Goal: Information Seeking & Learning: Learn about a topic

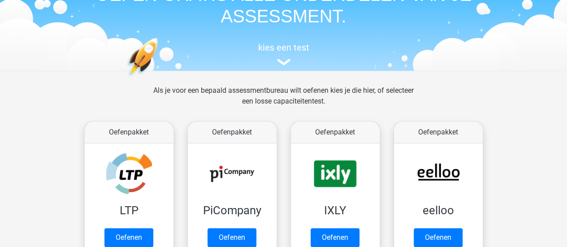
scroll to position [60, 0]
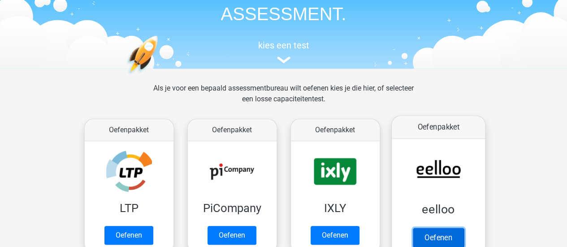
click at [448, 228] on link "Oefenen" at bounding box center [437, 238] width 51 height 20
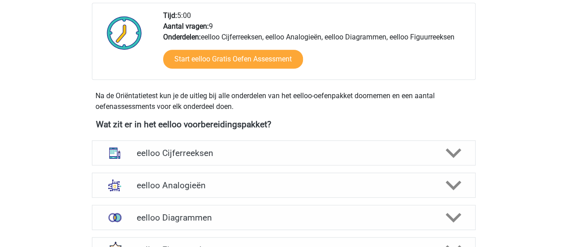
scroll to position [299, 0]
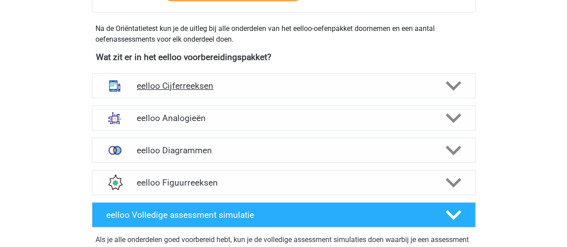
click at [229, 88] on h4 "eelloo Cijferreeksen" at bounding box center [284, 86] width 294 height 10
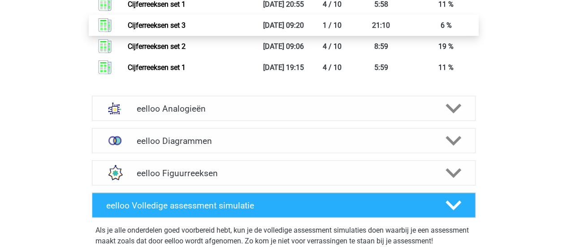
scroll to position [947, 0]
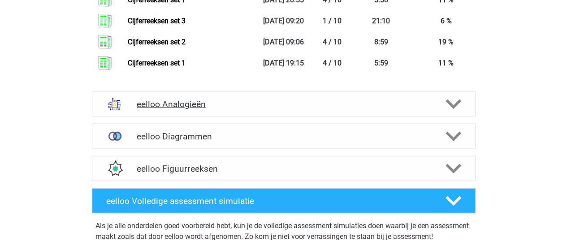
click at [260, 99] on h4 "eelloo Analogieën" at bounding box center [284, 104] width 294 height 10
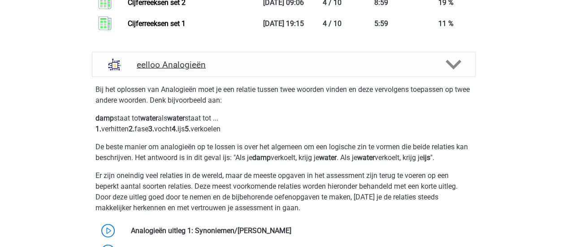
scroll to position [986, 0]
drag, startPoint x: 164, startPoint y: 93, endPoint x: 194, endPoint y: 92, distance: 29.1
click at [194, 92] on p "Bij het oplossen van Analogieën moet je een relatie tussen twee woorden vinden …" at bounding box center [283, 96] width 377 height 22
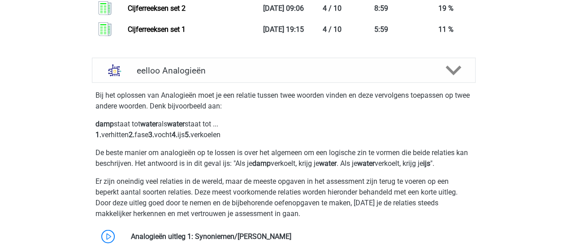
scroll to position [980, 0]
drag, startPoint x: 255, startPoint y: 164, endPoint x: 324, endPoint y: 163, distance: 68.1
click at [324, 163] on p "De beste manier om analogieën op te lossen is over het algemeen om een logische…" at bounding box center [283, 159] width 377 height 22
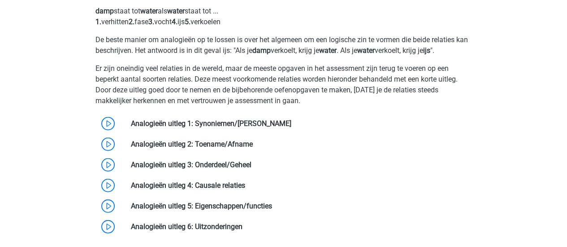
scroll to position [1096, 0]
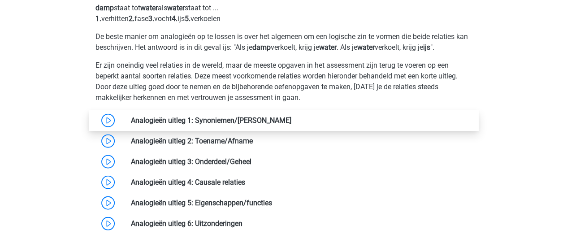
click at [291, 117] on link at bounding box center [291, 120] width 0 height 9
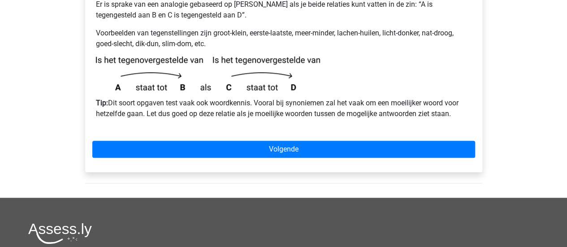
scroll to position [297, 0]
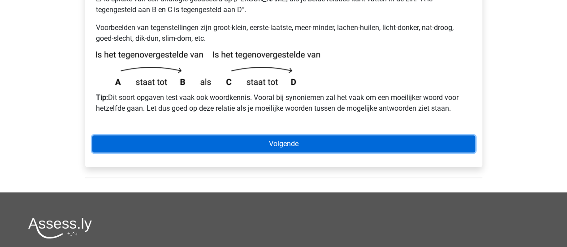
click at [227, 135] on link "Volgende" at bounding box center [283, 143] width 383 height 17
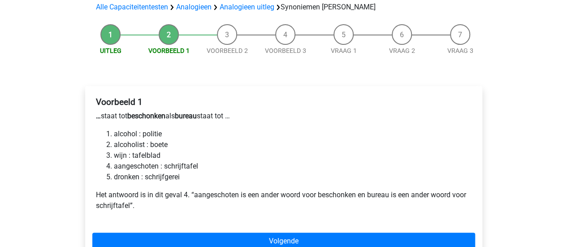
scroll to position [90, 0]
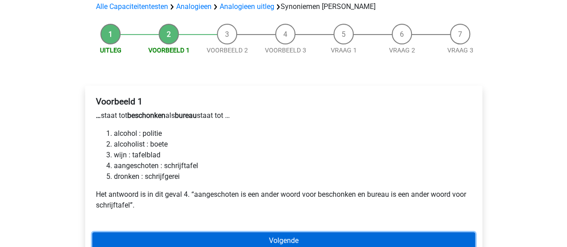
click at [227, 232] on link "Volgende" at bounding box center [283, 240] width 383 height 17
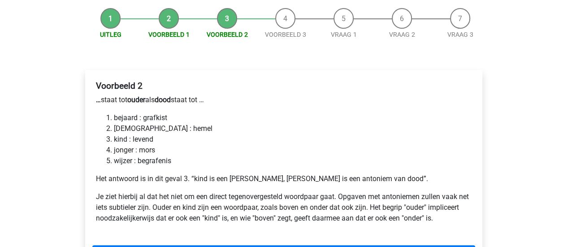
scroll to position [106, 0]
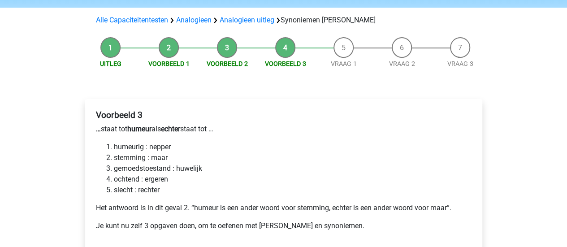
scroll to position [86, 0]
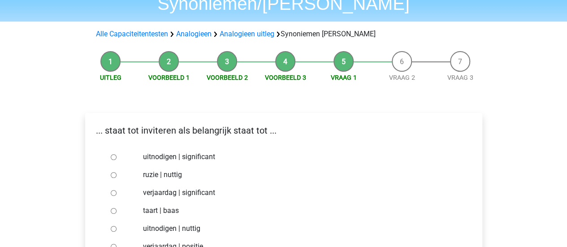
scroll to position [60, 0]
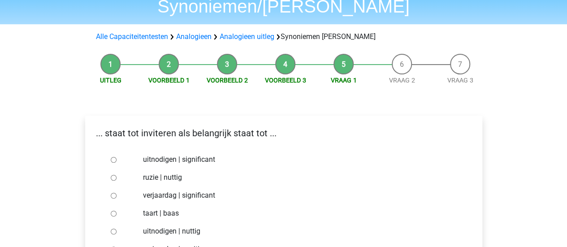
click at [111, 157] on input "uitnodigen | significant" at bounding box center [114, 160] width 6 height 6
radio input "true"
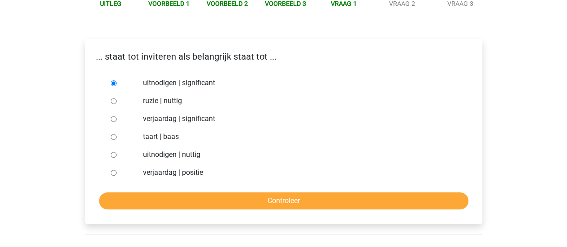
scroll to position [137, 0]
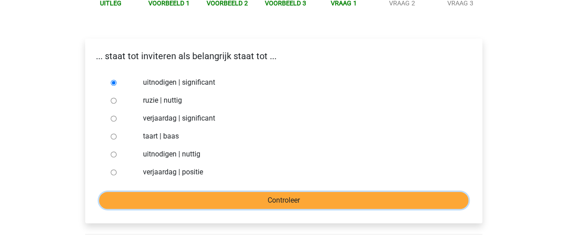
click at [240, 192] on input "Controleer" at bounding box center [283, 200] width 369 height 17
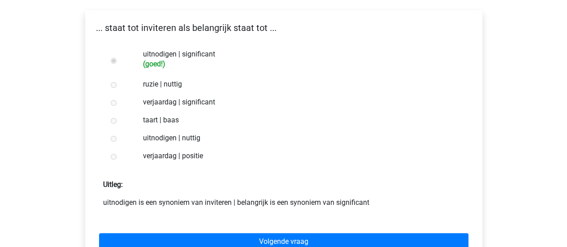
scroll to position [165, 0]
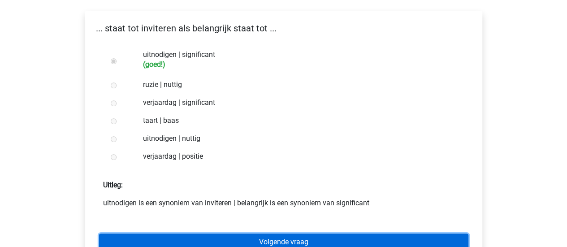
click at [230, 234] on link "Volgende vraag" at bounding box center [283, 242] width 369 height 17
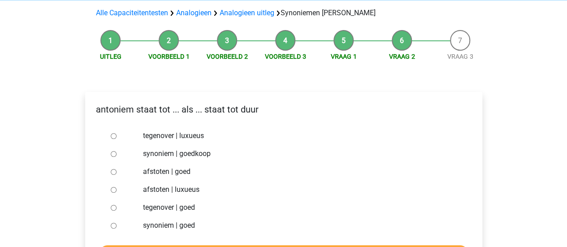
scroll to position [84, 0]
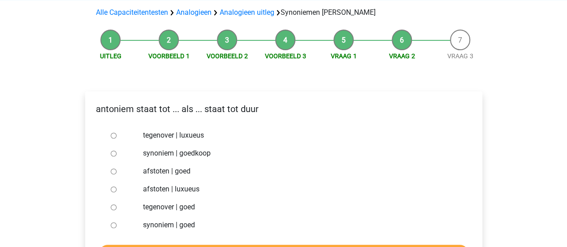
click at [111, 133] on input "tegenover | luxueus" at bounding box center [114, 136] width 6 height 6
radio input "true"
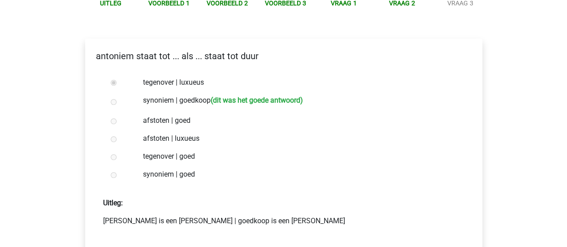
scroll to position [141, 0]
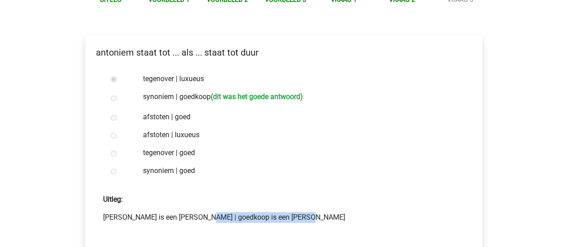
drag, startPoint x: 128, startPoint y: 198, endPoint x: 228, endPoint y: 201, distance: 99.5
click at [228, 212] on p "[PERSON_NAME] is een [PERSON_NAME] | goedkoop is een [PERSON_NAME]" at bounding box center [283, 217] width 361 height 11
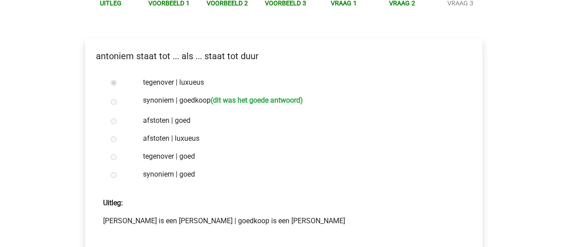
scroll to position [139, 0]
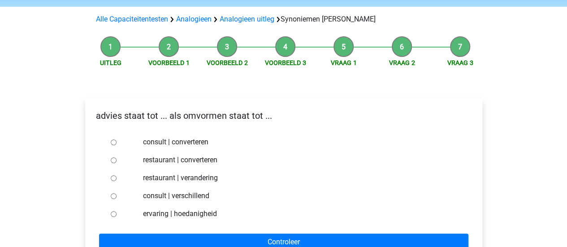
scroll to position [78, 0]
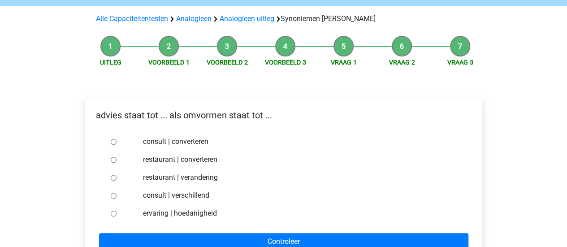
click at [112, 139] on input "consult | converteren" at bounding box center [114, 142] width 6 height 6
radio input "true"
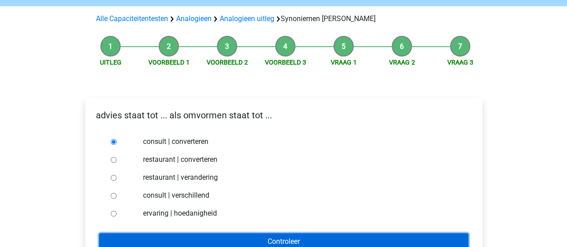
click at [270, 233] on input "Controleer" at bounding box center [283, 241] width 369 height 17
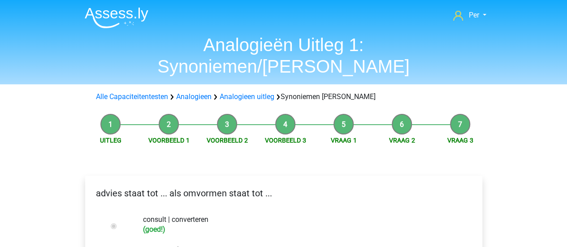
scroll to position [168, 0]
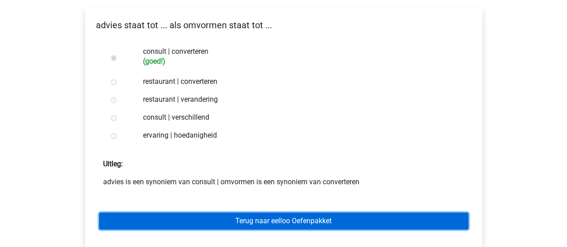
click at [273, 212] on link "Terug naar eelloo Oefenpakket" at bounding box center [283, 220] width 369 height 17
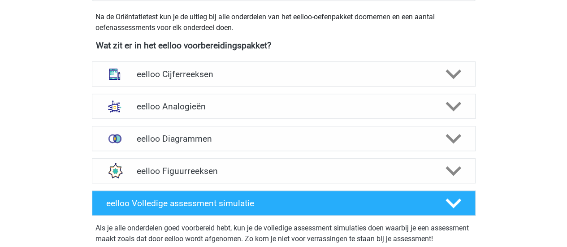
scroll to position [345, 0]
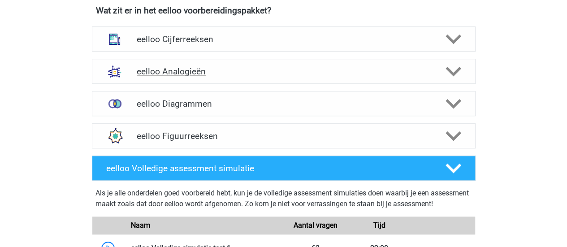
click at [225, 78] on div "eelloo Analogieën" at bounding box center [284, 71] width 384 height 25
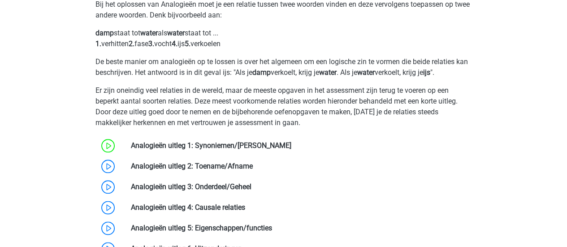
scroll to position [465, 0]
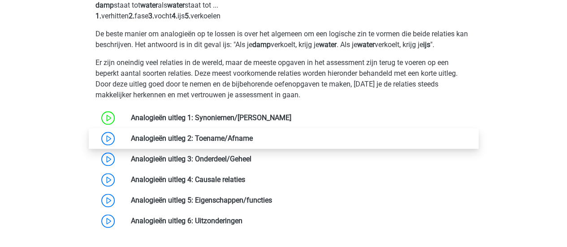
click at [253, 141] on link at bounding box center [253, 138] width 0 height 9
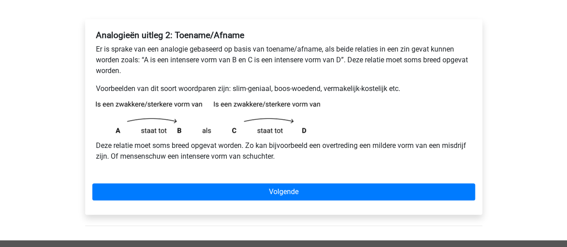
scroll to position [127, 0]
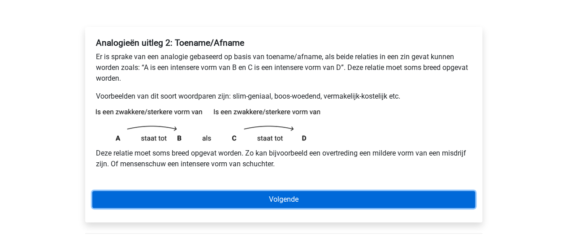
click at [222, 194] on link "Volgende" at bounding box center [283, 199] width 383 height 17
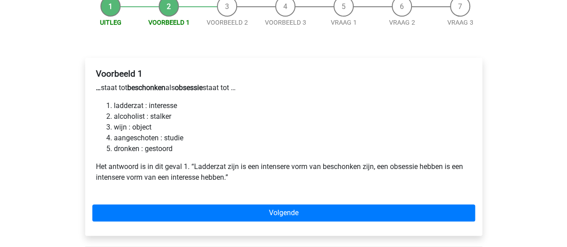
scroll to position [97, 0]
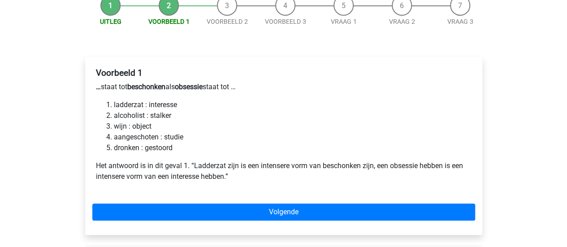
click at [223, 201] on div "Voorbeeld 1 … staat tot beschonken als obsessie staat tot … ladderzat : interes…" at bounding box center [283, 146] width 397 height 178
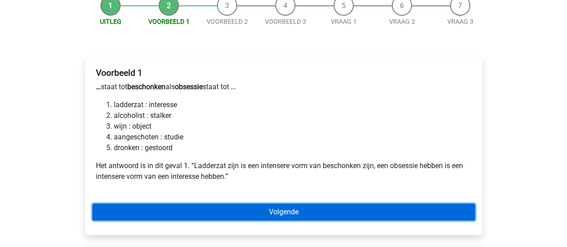
click at [232, 209] on link "Volgende" at bounding box center [283, 211] width 383 height 17
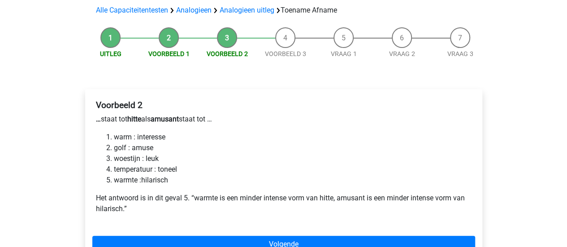
scroll to position [71, 0]
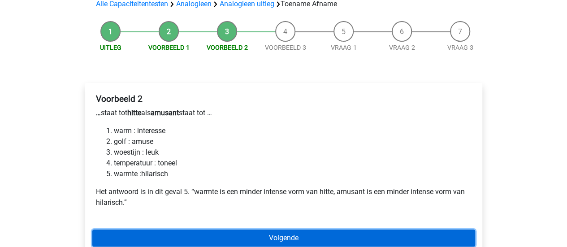
click at [236, 234] on link "Volgende" at bounding box center [283, 237] width 383 height 17
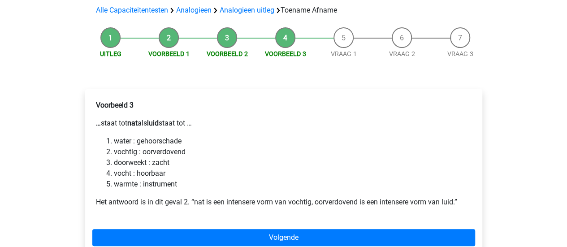
scroll to position [66, 0]
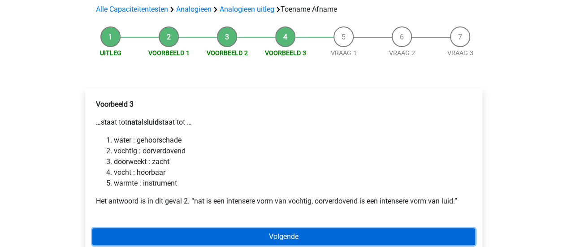
click at [219, 234] on link "Volgende" at bounding box center [283, 236] width 383 height 17
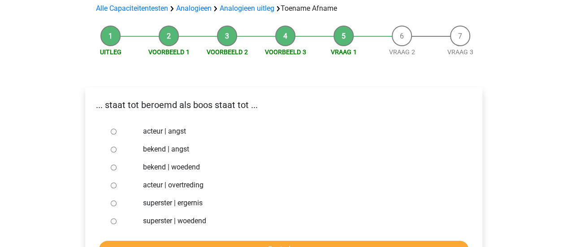
scroll to position [66, 0]
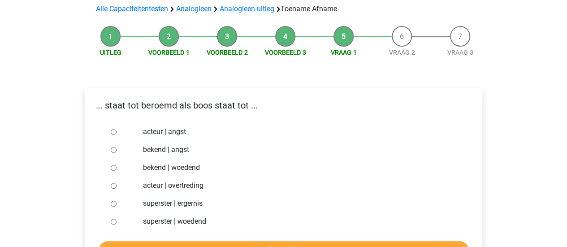
click at [112, 169] on input "bekend | woedend" at bounding box center [114, 168] width 6 height 6
radio input "true"
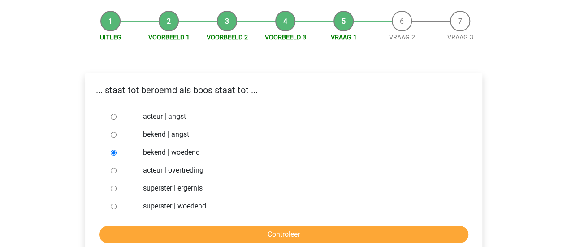
scroll to position [82, 0]
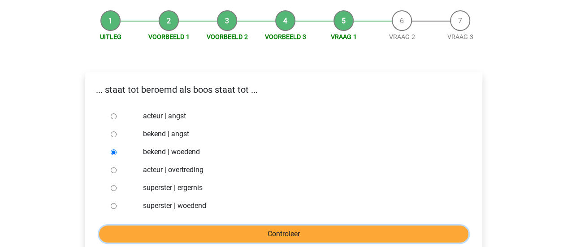
click at [264, 236] on input "Controleer" at bounding box center [283, 233] width 369 height 17
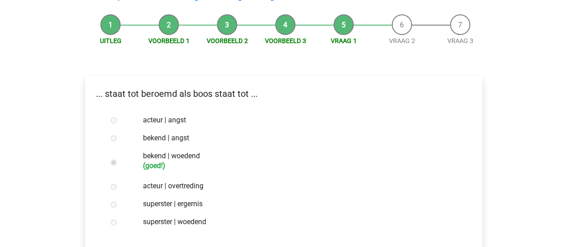
scroll to position [167, 0]
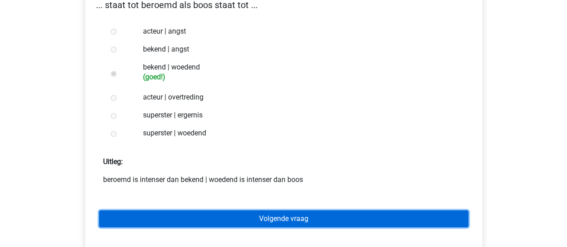
click at [281, 222] on link "Volgende vraag" at bounding box center [283, 218] width 369 height 17
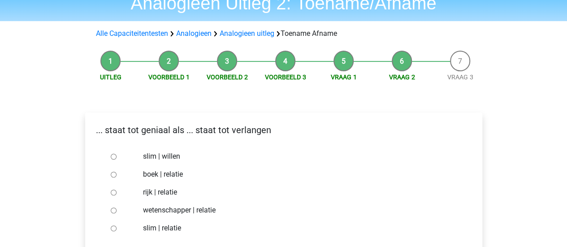
scroll to position [41, 0]
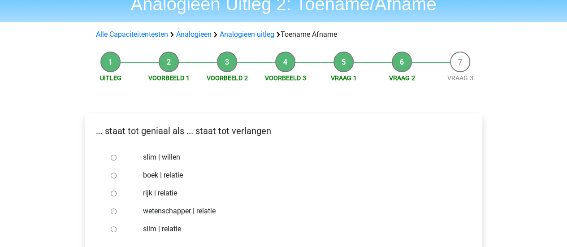
click at [111, 156] on input "slim | willen" at bounding box center [114, 158] width 6 height 6
radio input "true"
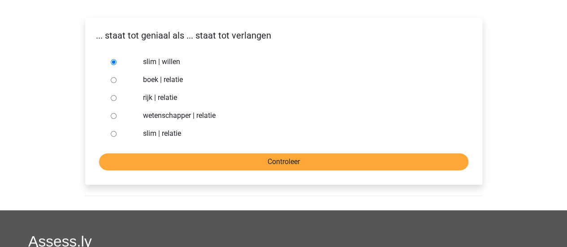
scroll to position [137, 0]
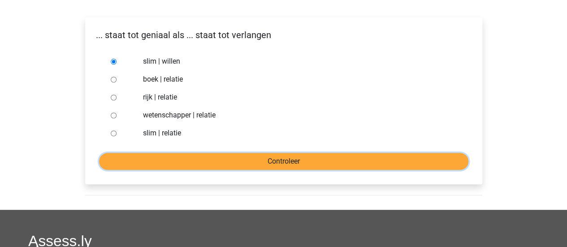
click at [252, 168] on input "Controleer" at bounding box center [283, 161] width 369 height 17
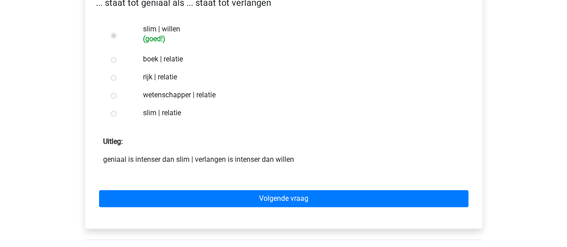
scroll to position [173, 0]
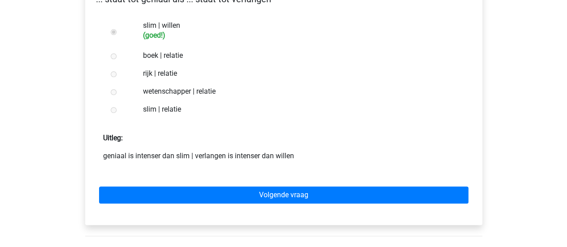
click at [257, 183] on div "Volgende vraag" at bounding box center [283, 193] width 383 height 49
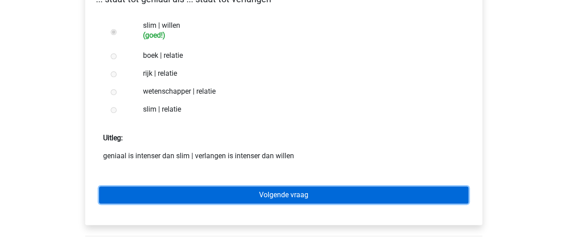
click at [260, 192] on link "Volgende vraag" at bounding box center [283, 194] width 369 height 17
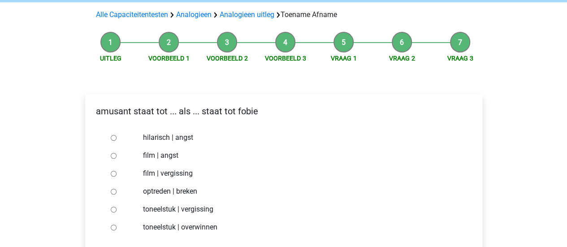
scroll to position [58, 0]
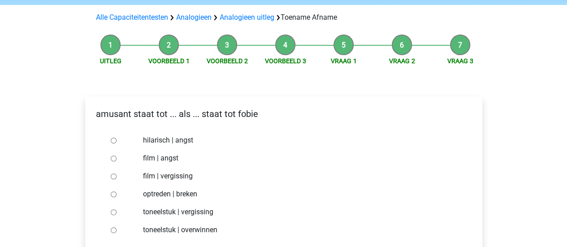
click at [113, 139] on input "hilarisch | angst" at bounding box center [114, 141] width 6 height 6
radio input "true"
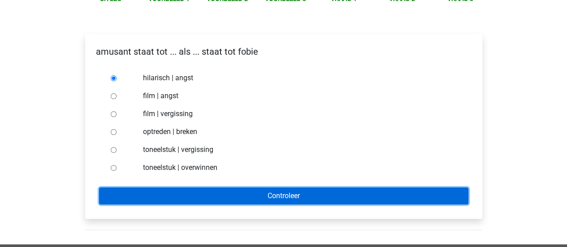
click at [310, 199] on input "Controleer" at bounding box center [283, 195] width 369 height 17
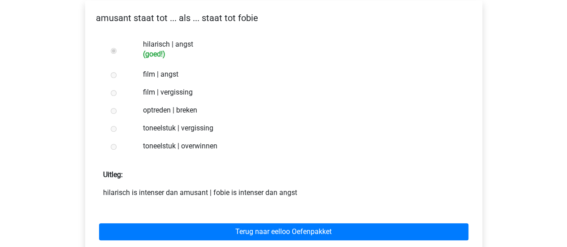
scroll to position [156, 0]
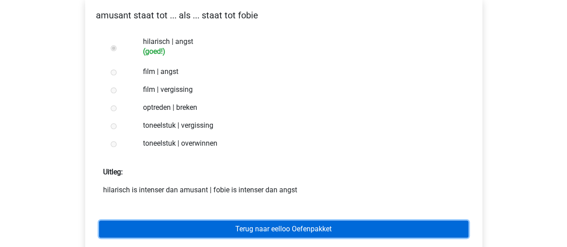
click at [291, 222] on link "Terug naar eelloo Oefenpakket" at bounding box center [283, 229] width 369 height 17
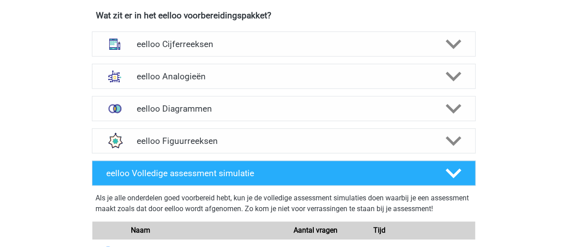
scroll to position [339, 0]
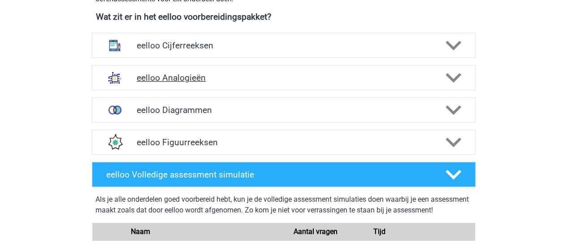
click at [224, 87] on div "eelloo Analogieën" at bounding box center [284, 77] width 384 height 25
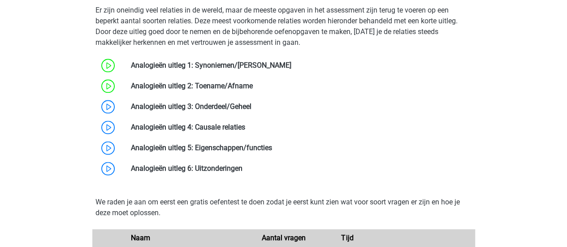
scroll to position [523, 0]
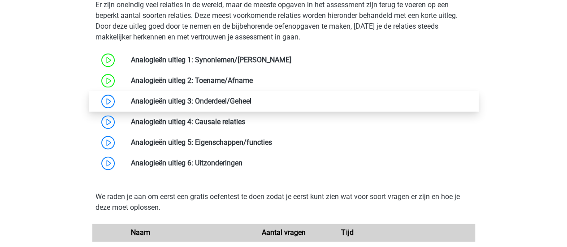
click at [251, 104] on link at bounding box center [251, 101] width 0 height 9
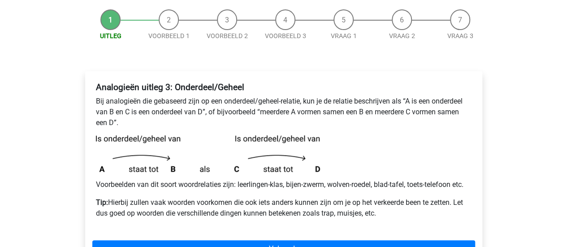
scroll to position [88, 0]
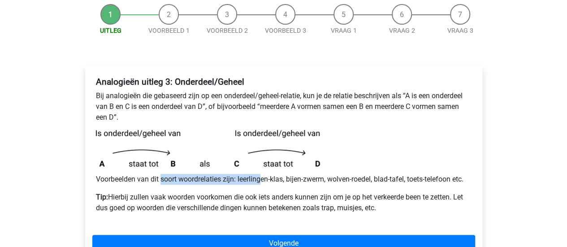
drag, startPoint x: 160, startPoint y: 182, endPoint x: 264, endPoint y: 181, distance: 104.0
click at [264, 181] on p "Voorbeelden van dit soort woordrelaties zijn: leerlingen-klas, bijen-zwerm, wol…" at bounding box center [284, 179] width 376 height 11
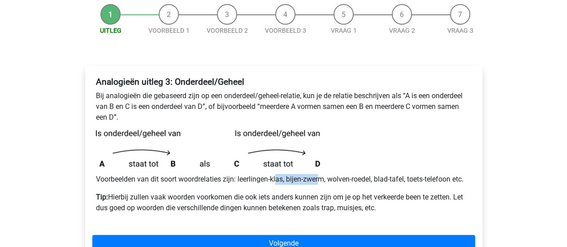
drag, startPoint x: 277, startPoint y: 179, endPoint x: 321, endPoint y: 181, distance: 44.9
click at [321, 181] on p "Voorbeelden van dit soort woordrelaties zijn: leerlingen-klas, bijen-zwerm, wol…" at bounding box center [284, 179] width 376 height 11
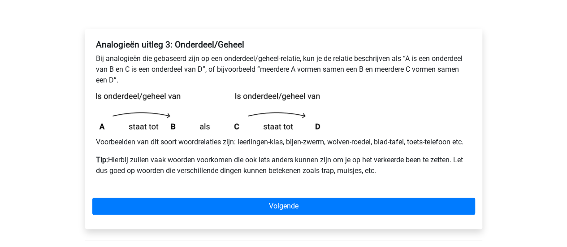
scroll to position [127, 0]
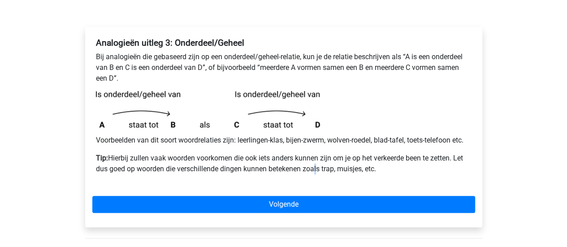
click at [319, 166] on p "Tip: Hierbij zullen vaak woorden voorkomen die ook iets anders kunnen zijn om j…" at bounding box center [284, 164] width 376 height 22
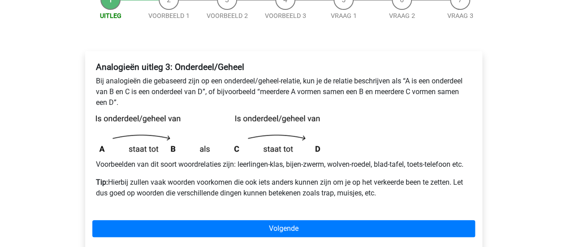
scroll to position [103, 0]
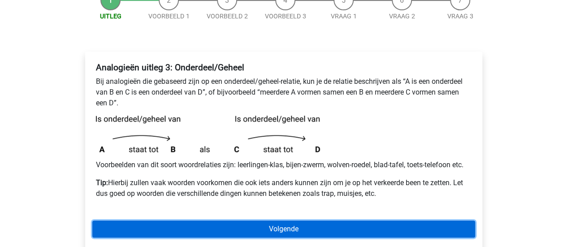
click at [289, 230] on link "Volgende" at bounding box center [283, 229] width 383 height 17
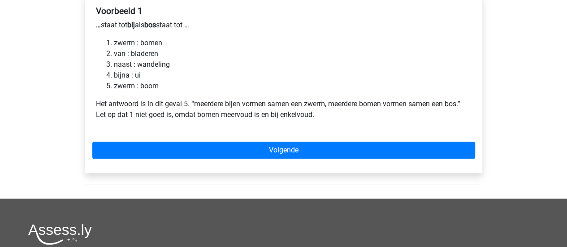
scroll to position [160, 0]
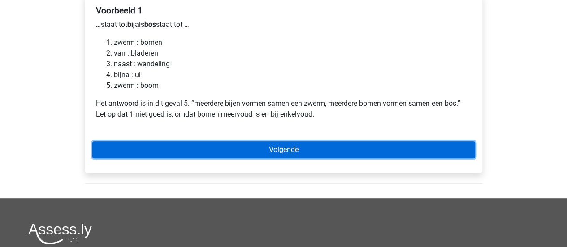
click at [222, 148] on link "Volgende" at bounding box center [283, 149] width 383 height 17
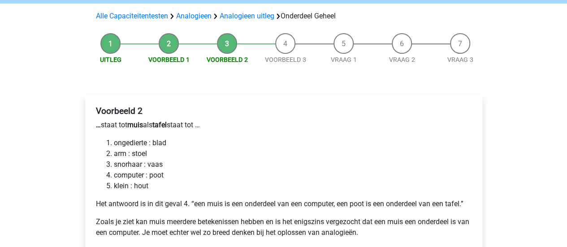
scroll to position [95, 0]
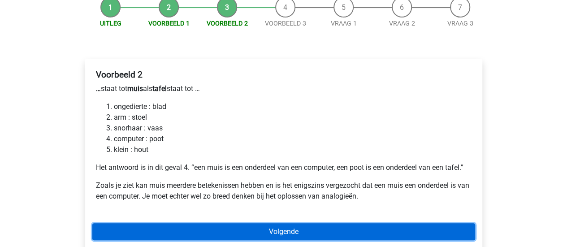
click at [242, 226] on link "Volgende" at bounding box center [283, 231] width 383 height 17
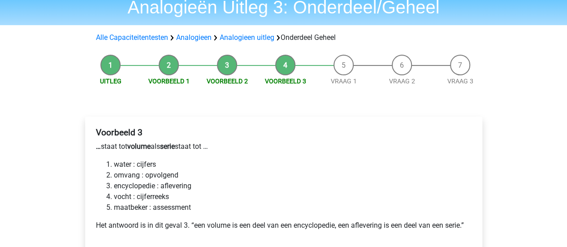
scroll to position [98, 0]
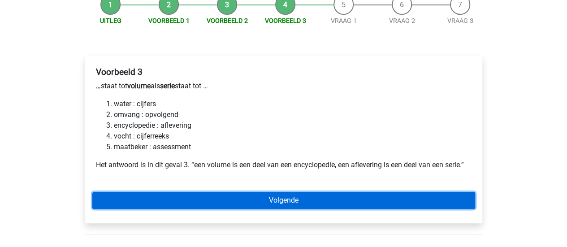
click at [243, 199] on link "Volgende" at bounding box center [283, 200] width 383 height 17
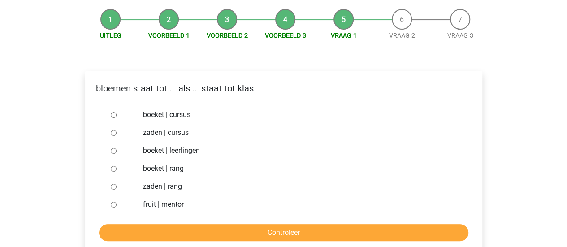
scroll to position [85, 0]
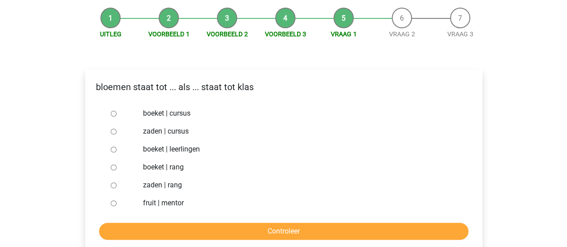
click at [113, 147] on input "boeket | leerlingen" at bounding box center [114, 150] width 6 height 6
radio input "true"
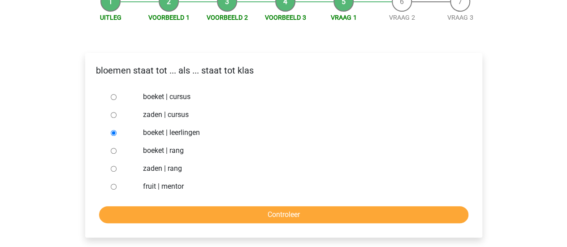
scroll to position [102, 0]
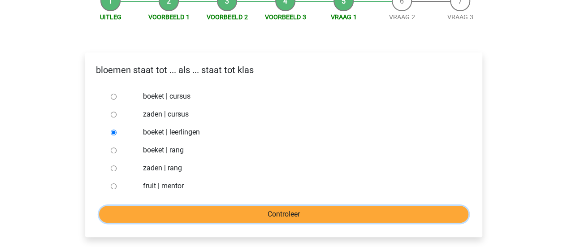
click at [272, 218] on input "Controleer" at bounding box center [283, 214] width 369 height 17
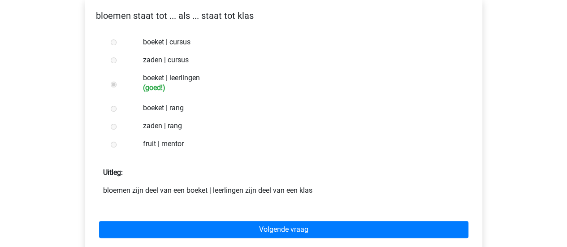
scroll to position [166, 0]
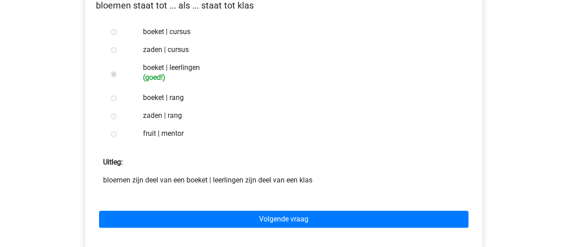
click at [285, 208] on div "Volgende vraag" at bounding box center [283, 217] width 383 height 49
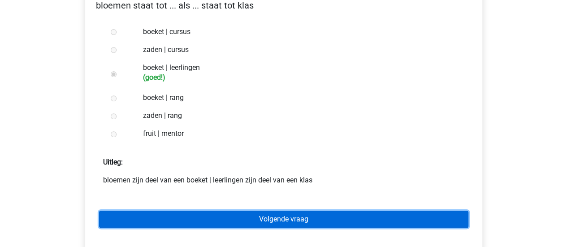
click at [285, 215] on link "Volgende vraag" at bounding box center [283, 219] width 369 height 17
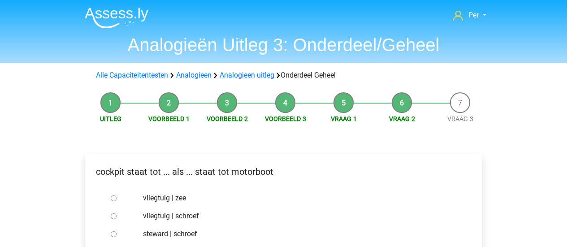
scroll to position [100, 0]
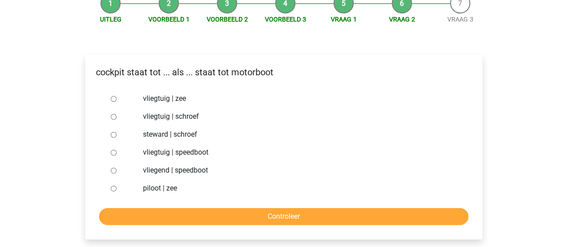
click at [113, 152] on input "vliegtuig | speedboot" at bounding box center [114, 153] width 6 height 6
radio input "true"
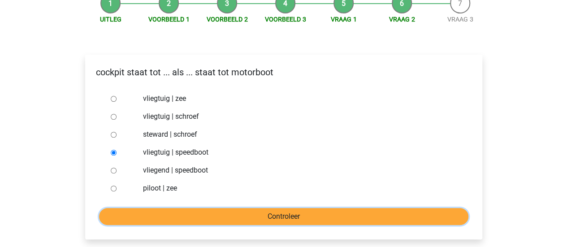
click at [289, 216] on input "Controleer" at bounding box center [283, 216] width 369 height 17
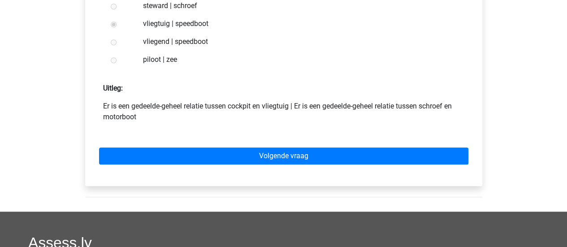
scroll to position [233, 0]
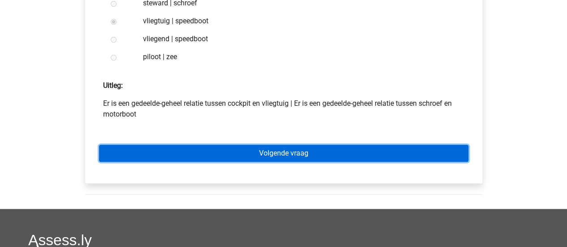
click at [259, 150] on link "Volgende vraag" at bounding box center [283, 153] width 369 height 17
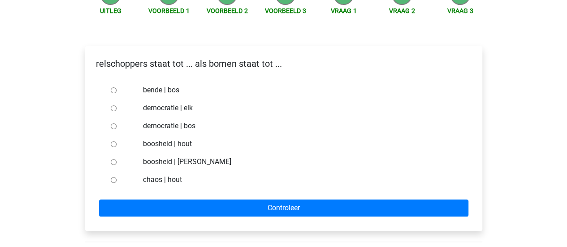
scroll to position [108, 0]
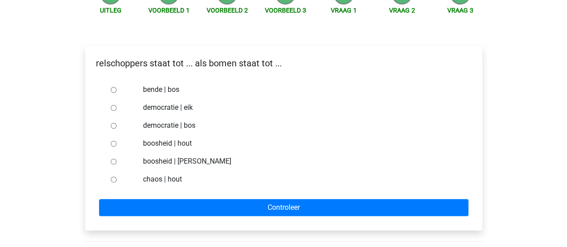
click at [115, 90] on input "bende | bos" at bounding box center [114, 90] width 6 height 6
radio input "true"
click at [273, 219] on div "relschoppers staat tot ... als bomen staat tot ... bende | bos democratie | eik…" at bounding box center [283, 138] width 397 height 185
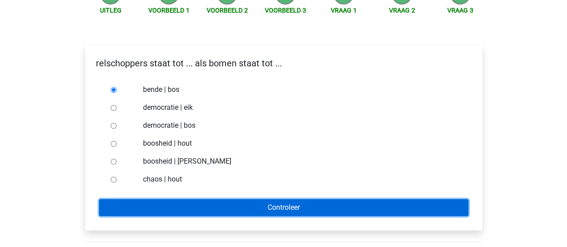
click at [284, 203] on input "Controleer" at bounding box center [283, 207] width 369 height 17
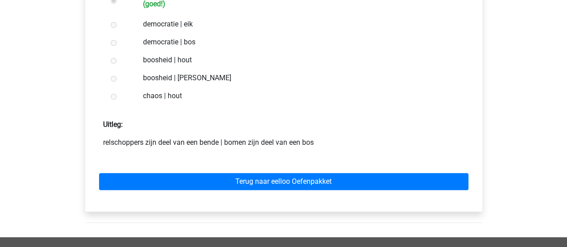
scroll to position [204, 0]
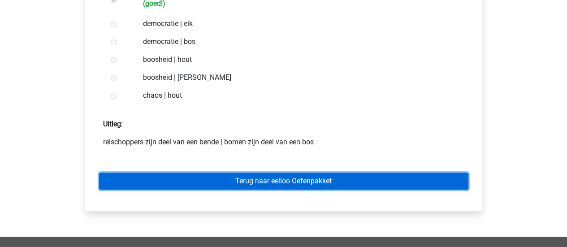
click at [295, 189] on link "Terug naar eelloo Oefenpakket" at bounding box center [283, 181] width 369 height 17
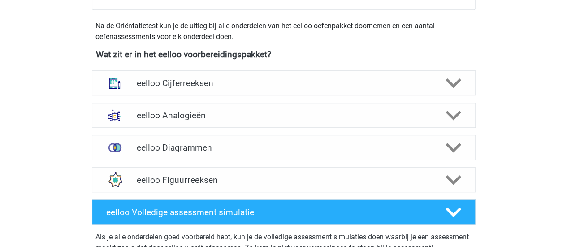
scroll to position [350, 0]
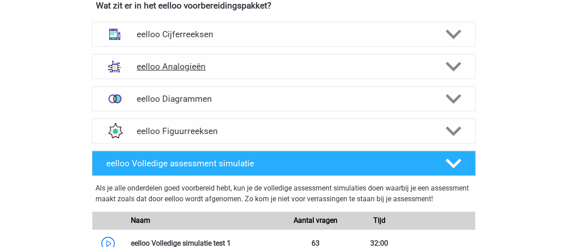
click at [255, 59] on div "eelloo Analogieën" at bounding box center [284, 66] width 384 height 25
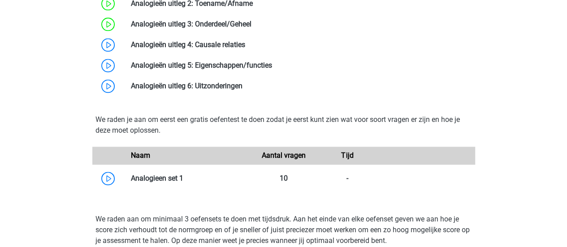
scroll to position [600, 0]
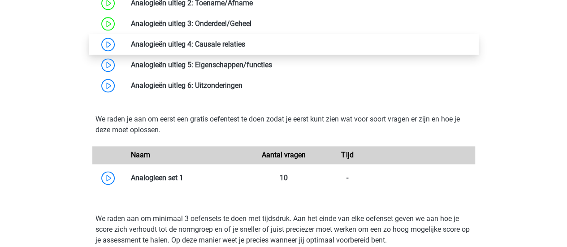
click at [245, 46] on link at bounding box center [245, 44] width 0 height 9
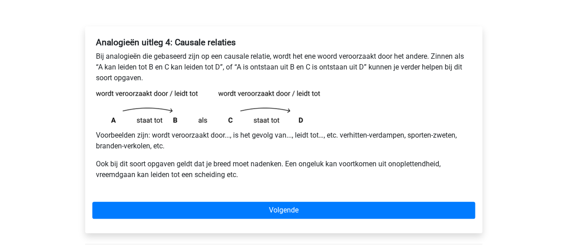
scroll to position [129, 0]
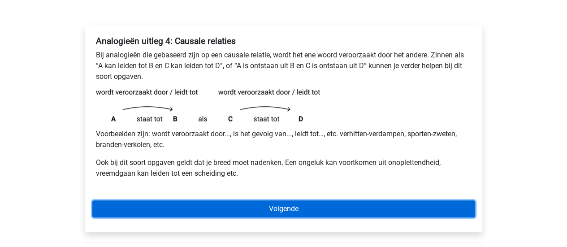
click at [268, 207] on link "Volgende" at bounding box center [283, 208] width 383 height 17
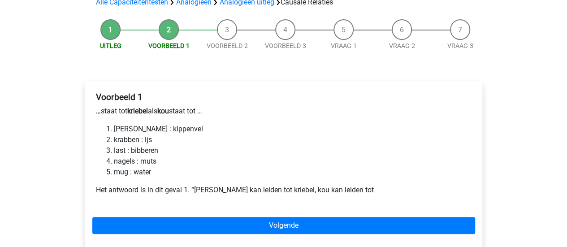
scroll to position [77, 0]
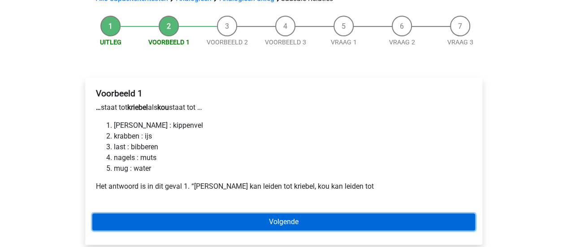
click at [255, 218] on link "Volgende" at bounding box center [283, 221] width 383 height 17
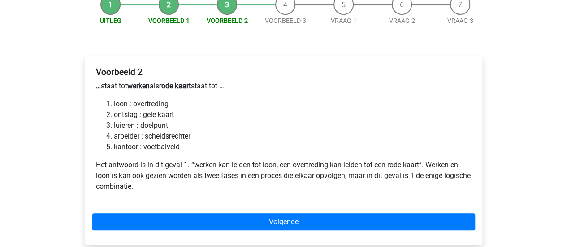
scroll to position [100, 0]
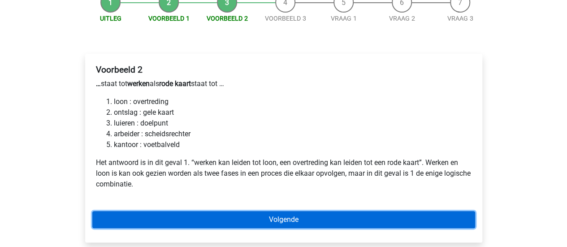
click at [237, 219] on link "Volgende" at bounding box center [283, 219] width 383 height 17
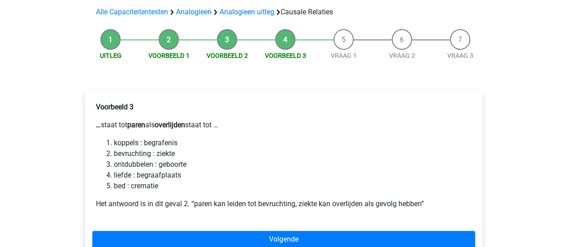
scroll to position [64, 0]
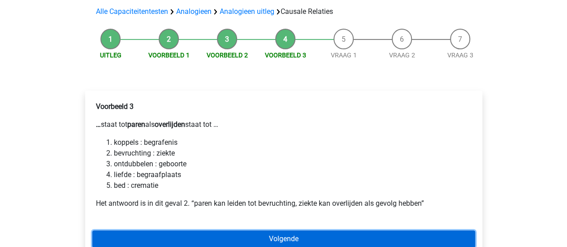
click at [250, 236] on link "Volgende" at bounding box center [283, 238] width 383 height 17
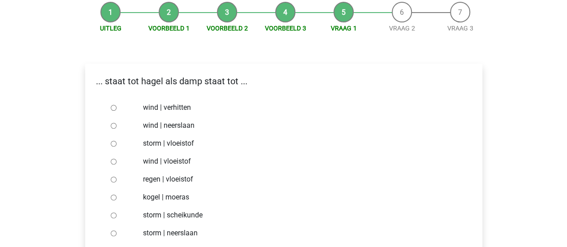
scroll to position [90, 0]
click at [111, 143] on input "storm | vloeistof" at bounding box center [114, 144] width 6 height 6
radio input "true"
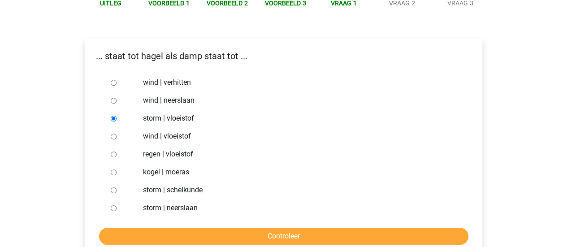
scroll to position [121, 0]
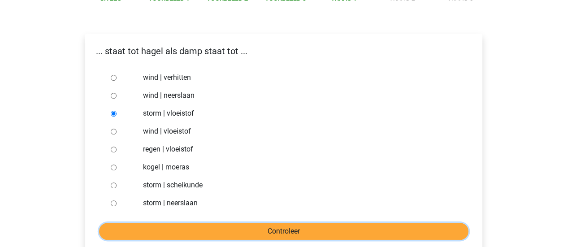
click at [217, 234] on input "Controleer" at bounding box center [283, 231] width 369 height 17
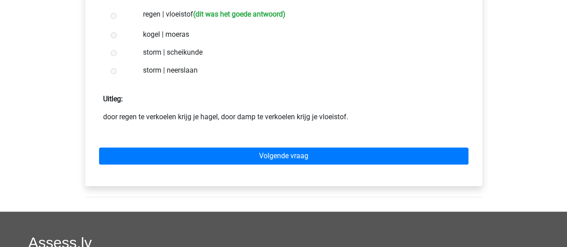
scroll to position [256, 0]
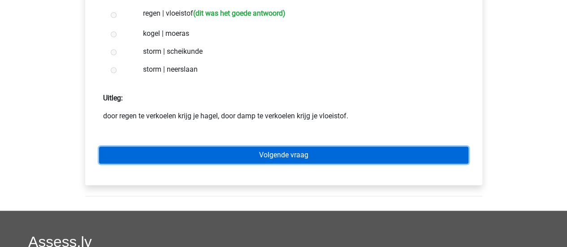
click at [272, 160] on link "Volgende vraag" at bounding box center [283, 155] width 369 height 17
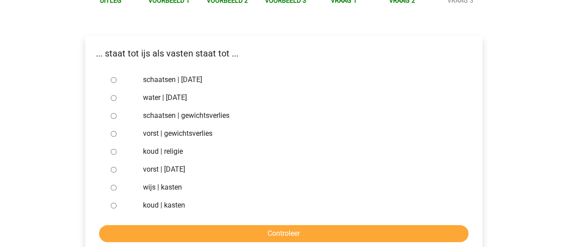
scroll to position [109, 0]
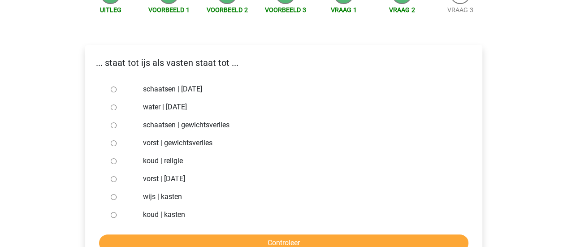
click at [111, 180] on input "vorst | [DATE]" at bounding box center [114, 179] width 6 height 6
radio input "true"
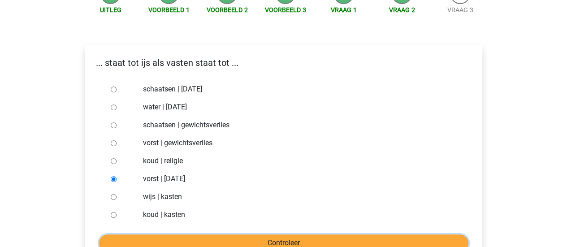
click at [214, 244] on input "Controleer" at bounding box center [283, 242] width 369 height 17
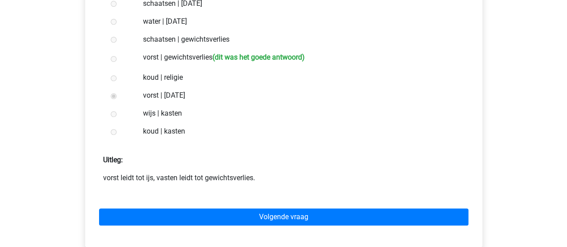
scroll to position [199, 0]
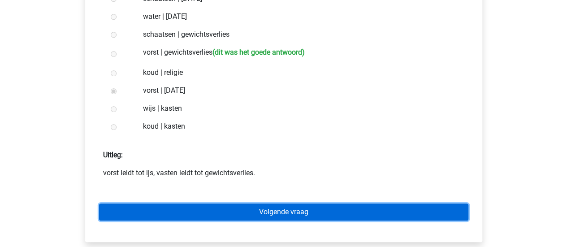
click at [272, 211] on link "Volgende vraag" at bounding box center [283, 211] width 369 height 17
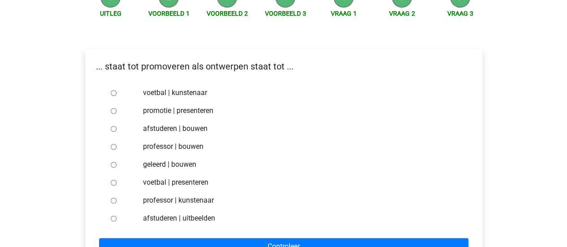
scroll to position [105, 0]
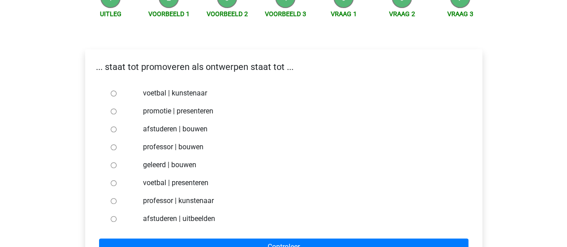
click at [177, 114] on label "promotie | presenteren" at bounding box center [298, 111] width 310 height 11
click at [117, 114] on input "promotie | presenteren" at bounding box center [114, 111] width 6 height 6
radio input "true"
click at [233, 155] on div "professor | bouwen" at bounding box center [298, 147] width 324 height 18
click at [115, 126] on div at bounding box center [122, 129] width 30 height 18
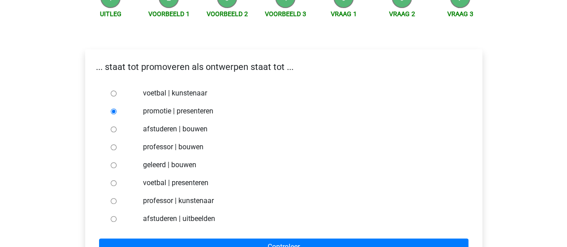
click at [115, 127] on input "afstuderen | bouwen" at bounding box center [114, 129] width 6 height 6
radio input "true"
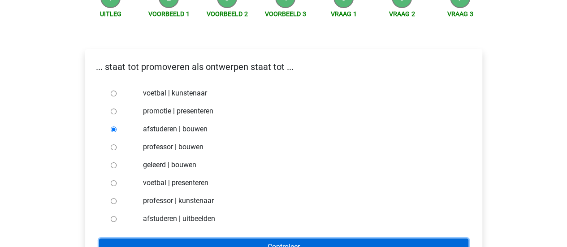
click at [238, 245] on input "Controleer" at bounding box center [283, 246] width 369 height 17
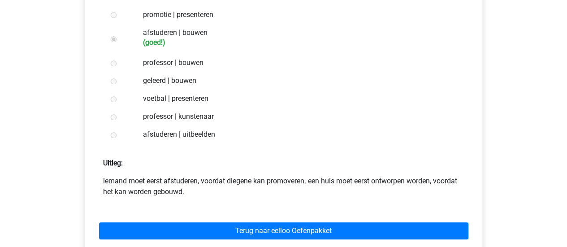
scroll to position [202, 0]
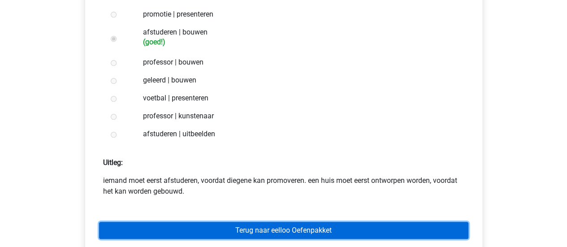
click at [286, 226] on link "Terug naar eelloo Oefenpakket" at bounding box center [283, 230] width 369 height 17
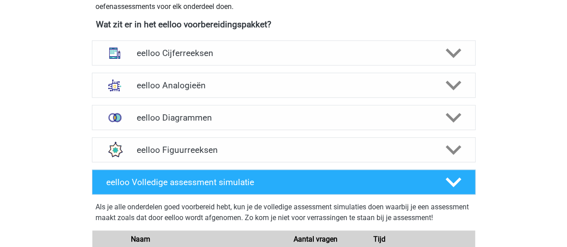
scroll to position [331, 0]
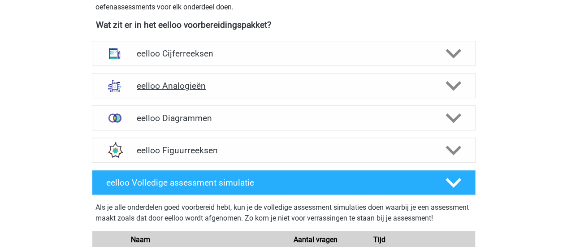
click at [238, 81] on h4 "eelloo Analogieën" at bounding box center [284, 86] width 294 height 10
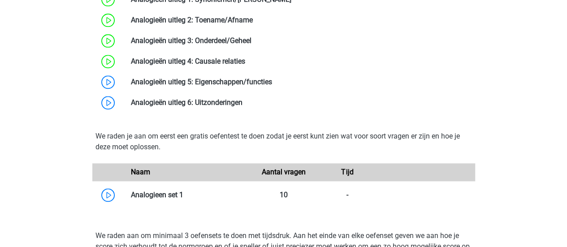
scroll to position [584, 0]
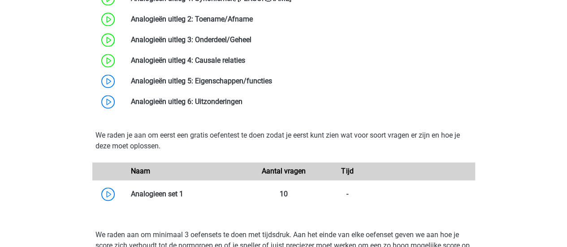
click at [272, 81] on link at bounding box center [272, 81] width 0 height 9
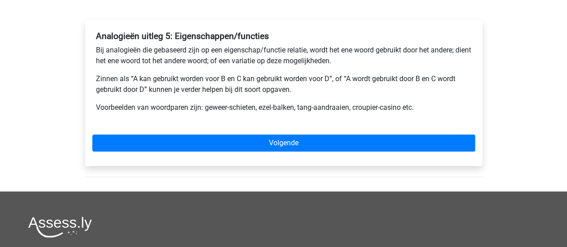
scroll to position [133, 0]
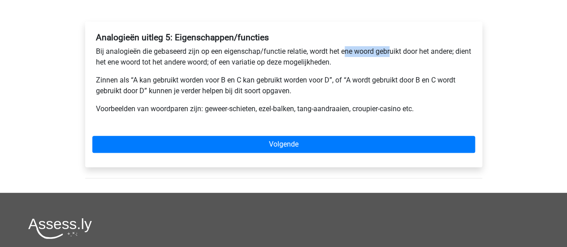
drag, startPoint x: 345, startPoint y: 50, endPoint x: 393, endPoint y: 56, distance: 48.4
click at [393, 56] on p "Bij analogieën die gebaseerd zijn op een eigenschap/functie relatie, wordt het …" at bounding box center [284, 57] width 376 height 22
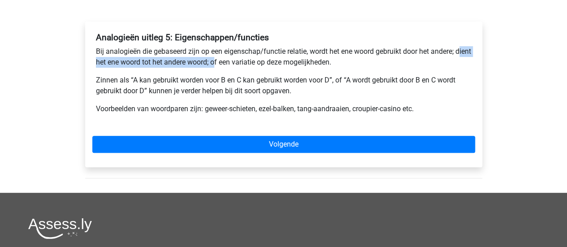
drag, startPoint x: 99, startPoint y: 61, endPoint x: 233, endPoint y: 63, distance: 134.0
click at [233, 63] on p "Bij analogieën die gebaseerd zijn op een eigenschap/functie relatie, wordt het …" at bounding box center [284, 57] width 376 height 22
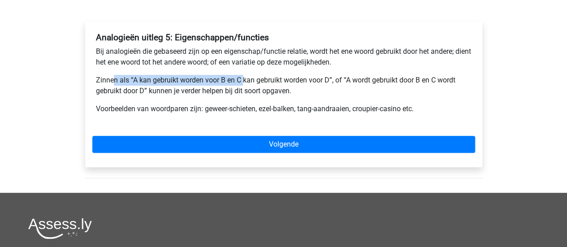
drag, startPoint x: 115, startPoint y: 84, endPoint x: 247, endPoint y: 83, distance: 131.3
click at [247, 83] on p "Zinnen als “A kan gebruikt worden voor B en C kan gebruikt worden voor D”, of “…" at bounding box center [284, 86] width 376 height 22
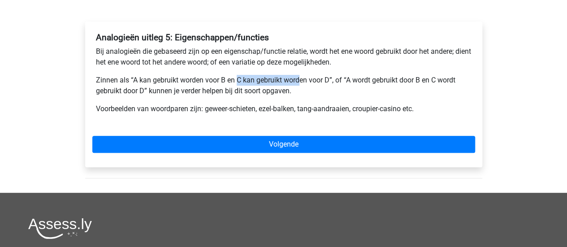
drag, startPoint x: 236, startPoint y: 83, endPoint x: 309, endPoint y: 80, distance: 72.7
click at [309, 80] on p "Zinnen als “A kan gebruikt worden voor B en C kan gebruikt worden voor D”, of “…" at bounding box center [284, 86] width 376 height 22
drag, startPoint x: 313, startPoint y: 80, endPoint x: 351, endPoint y: 82, distance: 37.7
click at [351, 82] on p "Zinnen als “A kan gebruikt worden voor B en C kan gebruikt worden voor D”, of “…" at bounding box center [284, 86] width 376 height 22
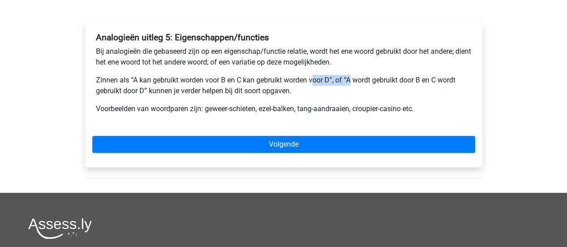
click at [351, 82] on p "Zinnen als “A kan gebruikt worden voor B en C kan gebruikt worden voor D”, of “…" at bounding box center [284, 86] width 376 height 22
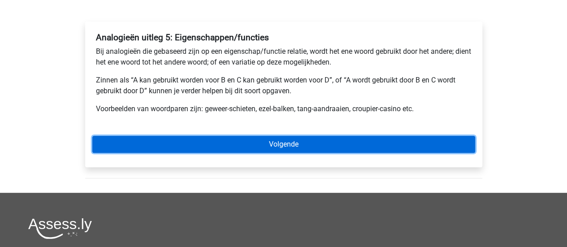
click at [278, 141] on link "Volgende" at bounding box center [283, 144] width 383 height 17
click at [266, 145] on link "Volgende" at bounding box center [283, 144] width 383 height 17
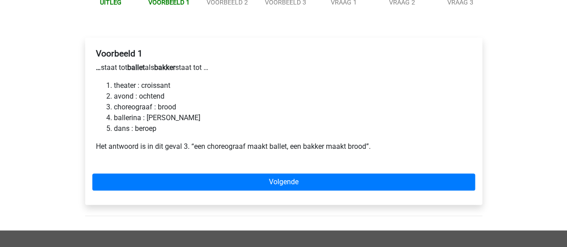
scroll to position [124, 0]
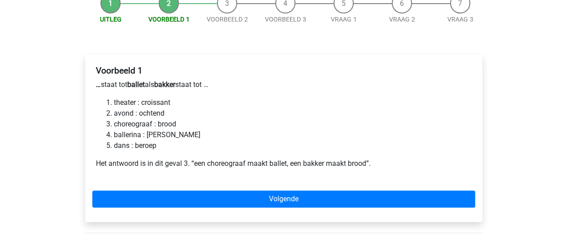
scroll to position [101, 0]
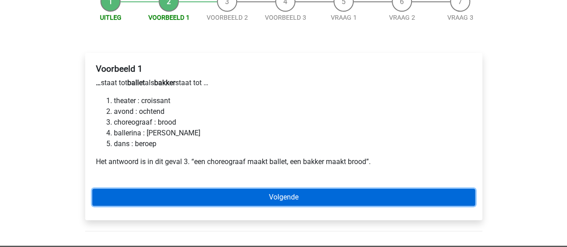
click at [253, 191] on link "Volgende" at bounding box center [283, 197] width 383 height 17
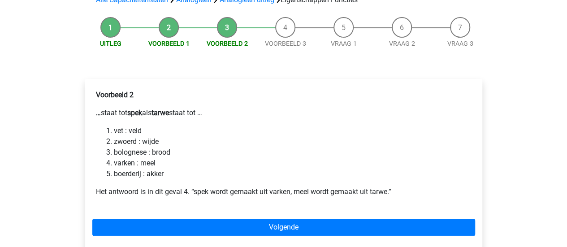
scroll to position [71, 0]
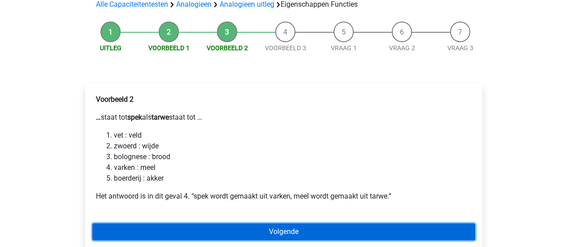
click at [241, 229] on link "Volgende" at bounding box center [283, 231] width 383 height 17
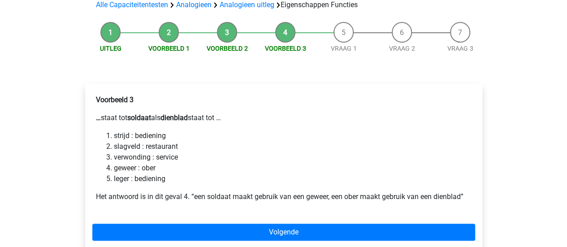
scroll to position [73, 0]
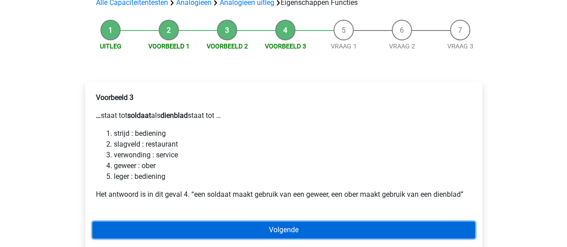
click at [265, 224] on link "Volgende" at bounding box center [283, 229] width 383 height 17
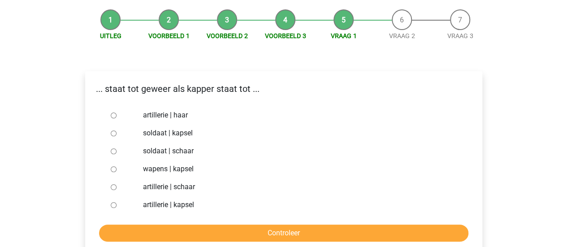
scroll to position [82, 0]
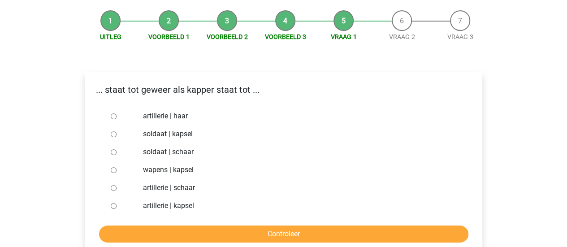
click at [112, 152] on input "soldaat | schaar" at bounding box center [114, 152] width 6 height 6
radio input "true"
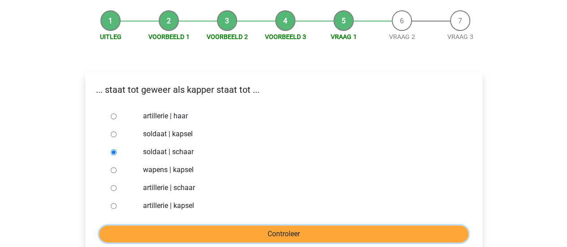
click at [248, 234] on input "Controleer" at bounding box center [283, 233] width 369 height 17
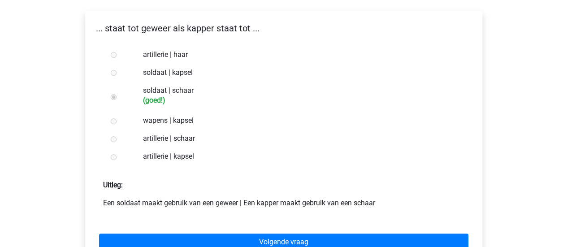
scroll to position [160, 0]
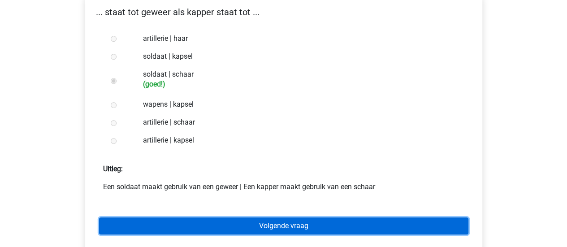
click at [260, 225] on link "Volgende vraag" at bounding box center [283, 225] width 369 height 17
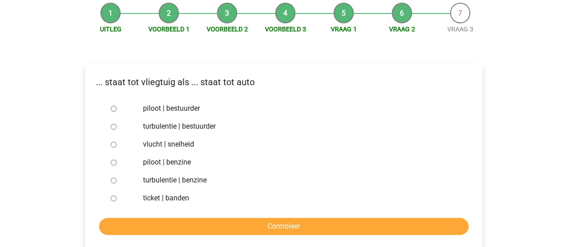
scroll to position [91, 0]
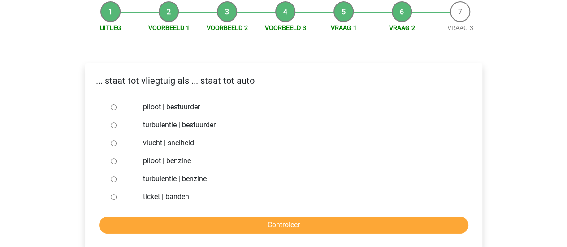
click at [114, 108] on input "piloot | bestuurder" at bounding box center [114, 107] width 6 height 6
radio input "true"
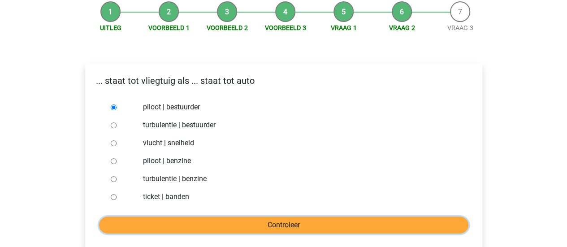
click at [288, 223] on input "Controleer" at bounding box center [283, 224] width 369 height 17
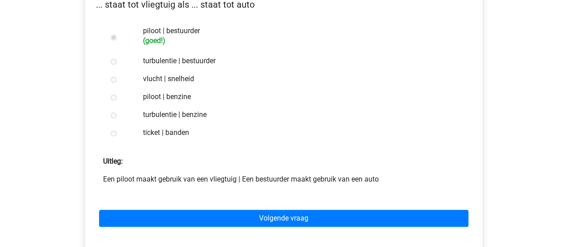
scroll to position [186, 0]
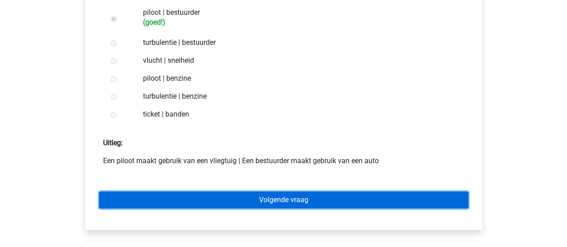
click at [292, 208] on link "Volgende vraag" at bounding box center [283, 199] width 369 height 17
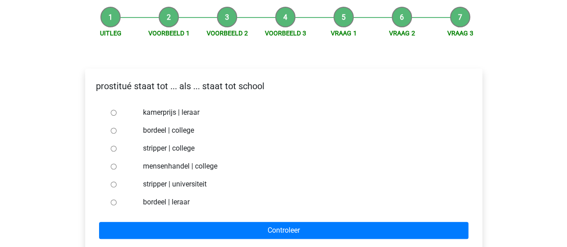
scroll to position [86, 0]
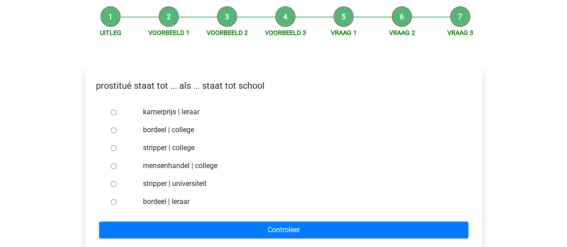
click at [114, 203] on input "bordeel | leraar" at bounding box center [114, 202] width 6 height 6
radio input "true"
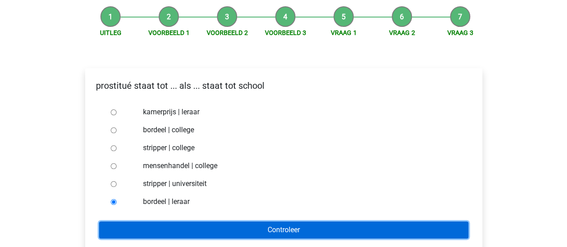
click at [206, 230] on input "Controleer" at bounding box center [283, 229] width 369 height 17
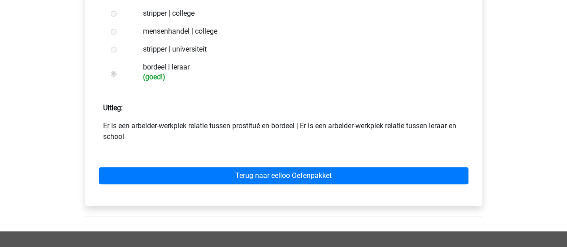
scroll to position [224, 0]
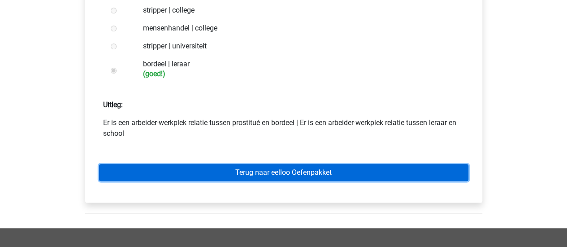
click at [250, 175] on link "Terug naar eelloo Oefenpakket" at bounding box center [283, 172] width 369 height 17
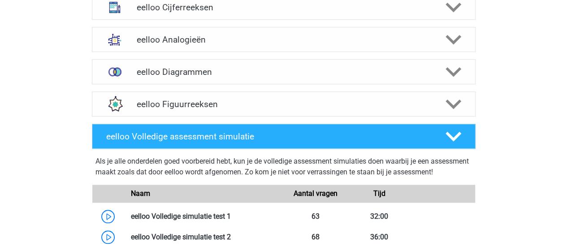
scroll to position [377, 0]
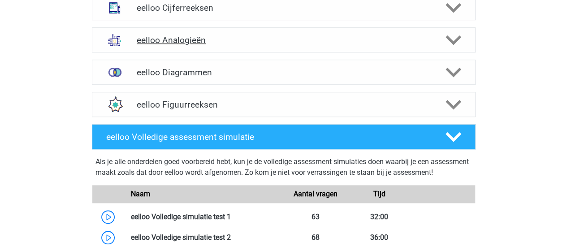
click at [221, 45] on div "eelloo Analogieën" at bounding box center [284, 39] width 384 height 25
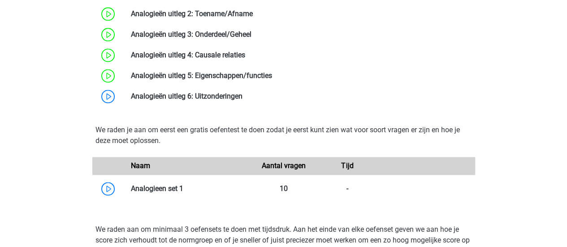
scroll to position [584, 0]
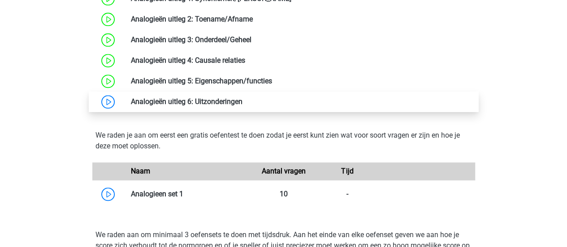
click at [242, 105] on link at bounding box center [242, 101] width 0 height 9
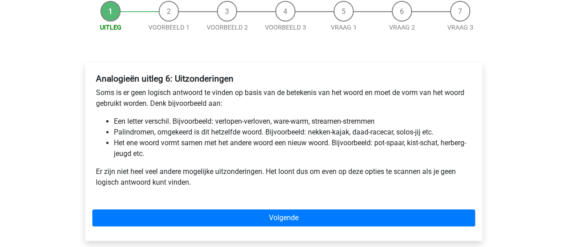
scroll to position [109, 0]
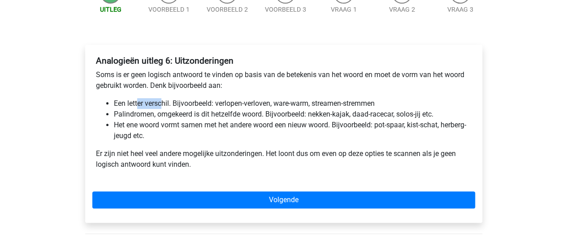
drag, startPoint x: 137, startPoint y: 107, endPoint x: 177, endPoint y: 107, distance: 39.4
click at [177, 107] on li "Een letter verschil. Bijvoorbeeld: verlopen-verloven, ware-warm, streamen-strem…" at bounding box center [293, 103] width 358 height 11
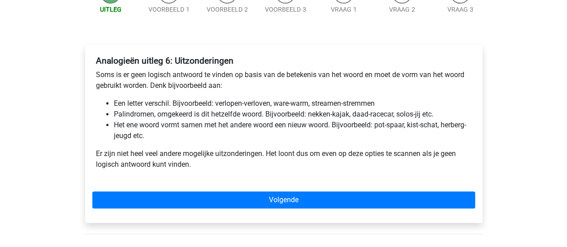
click at [139, 116] on li "Palindromen, omgekeerd is dit hetzelfde woord. Bijvoorbeeld: nekken-kajak, daad…" at bounding box center [293, 114] width 358 height 11
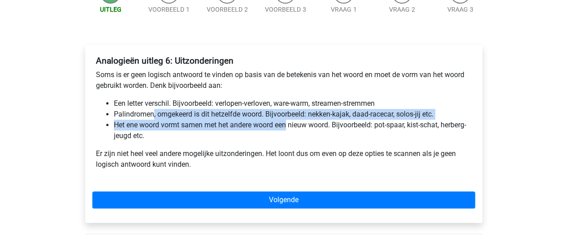
drag, startPoint x: 153, startPoint y: 116, endPoint x: 289, endPoint y: 120, distance: 135.9
click at [289, 120] on ul "Een letter verschil. Bijvoorbeeld: verlopen-verloven, ware-warm, streamen-strem…" at bounding box center [284, 119] width 376 height 43
click at [289, 120] on li "Het ene woord vormt samen met het andere woord een nieuw woord. Bijvoorbeeld: p…" at bounding box center [293, 131] width 358 height 22
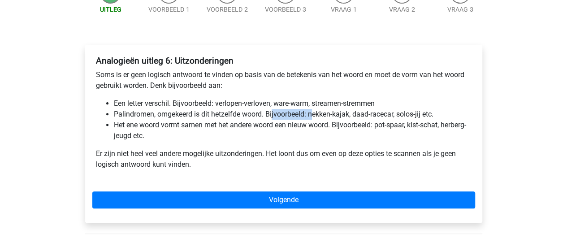
drag, startPoint x: 273, startPoint y: 116, endPoint x: 317, endPoint y: 113, distance: 43.6
click at [317, 113] on li "Palindromen, omgekeerd is dit hetzelfde woord. Bijvoorbeeld: nekken-kajak, daad…" at bounding box center [293, 114] width 358 height 11
drag, startPoint x: 328, startPoint y: 113, endPoint x: 354, endPoint y: 116, distance: 26.1
click at [354, 116] on li "Palindromen, omgekeerd is dit hetzelfde woord. Bijvoorbeeld: nekken-kajak, daad…" at bounding box center [293, 114] width 358 height 11
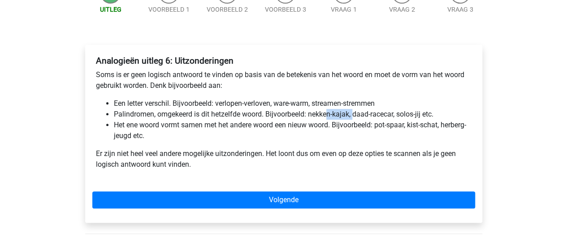
click at [354, 116] on li "Palindromen, omgekeerd is dit hetzelfde woord. Bijvoorbeeld: nekken-kajak, daad…" at bounding box center [293, 114] width 358 height 11
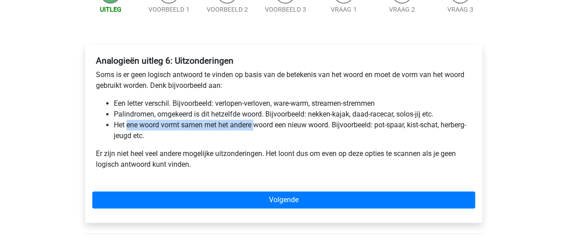
drag, startPoint x: 128, startPoint y: 126, endPoint x: 260, endPoint y: 126, distance: 132.7
click at [260, 126] on li "Het ene woord vormt samen met het andere woord een nieuw woord. Bijvoorbeeld: p…" at bounding box center [293, 131] width 358 height 22
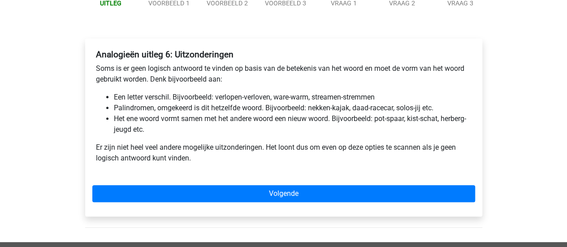
scroll to position [117, 0]
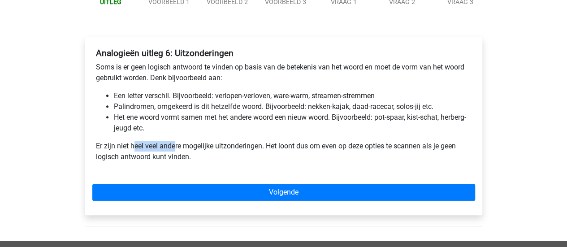
drag, startPoint x: 135, startPoint y: 141, endPoint x: 182, endPoint y: 152, distance: 47.9
click at [182, 152] on p "Er zijn niet heel veel andere mogelijke uitzonderingen. Het loont dus om even o…" at bounding box center [284, 152] width 376 height 22
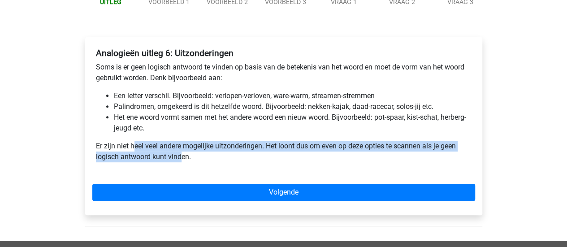
click at [182, 152] on p "Er zijn niet heel veel andere mogelijke uitzonderingen. Het loont dus om even o…" at bounding box center [284, 152] width 376 height 22
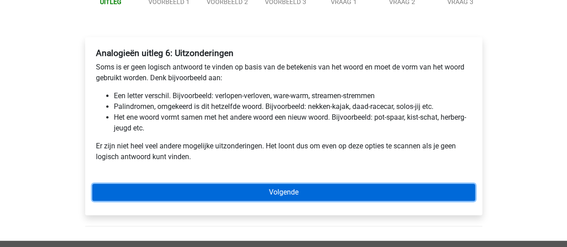
click at [252, 188] on link "Volgende" at bounding box center [283, 192] width 383 height 17
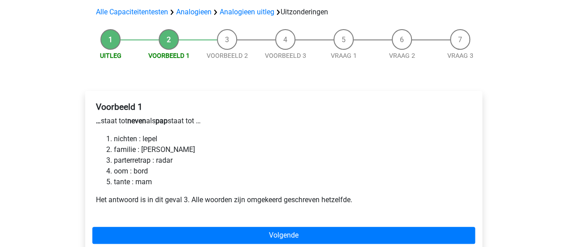
scroll to position [64, 0]
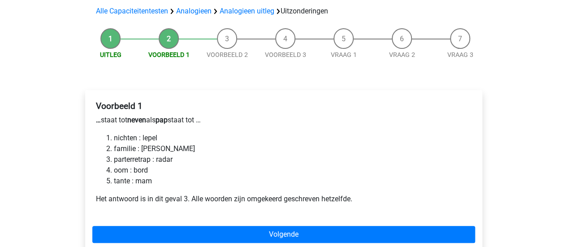
click at [252, 188] on div "Voorbeeld 1 … staat tot neven als pap staat tot … nichten : lepel familie : [PE…" at bounding box center [283, 156] width 383 height 118
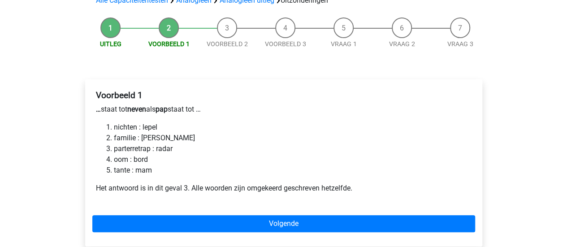
scroll to position [78, 0]
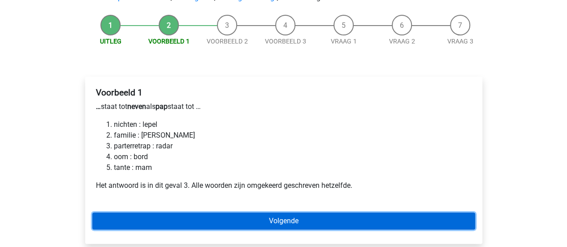
click at [252, 216] on link "Volgende" at bounding box center [283, 220] width 383 height 17
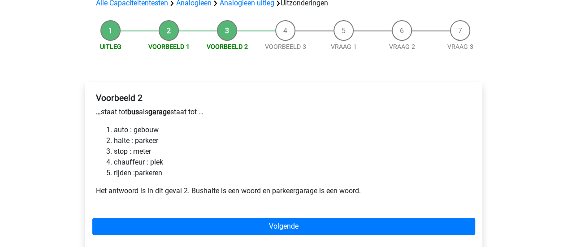
scroll to position [73, 0]
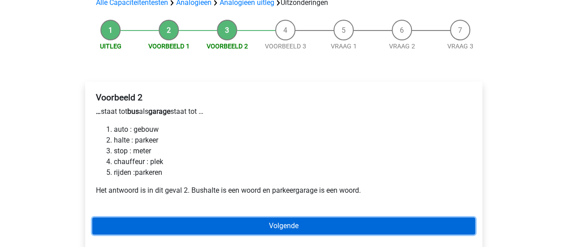
click at [247, 227] on link "Volgende" at bounding box center [283, 225] width 383 height 17
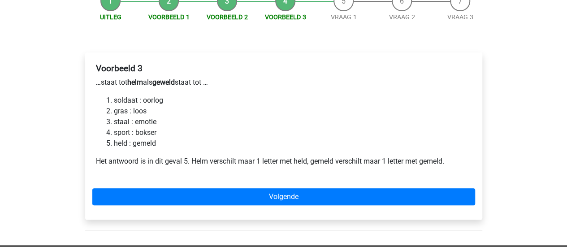
scroll to position [104, 0]
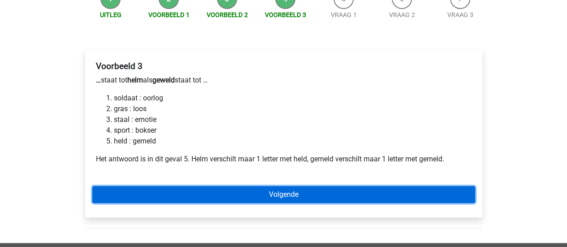
click at [205, 195] on link "Volgende" at bounding box center [283, 194] width 383 height 17
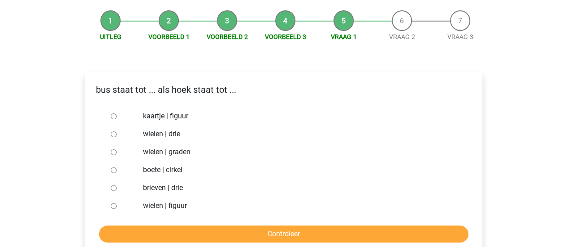
scroll to position [87, 0]
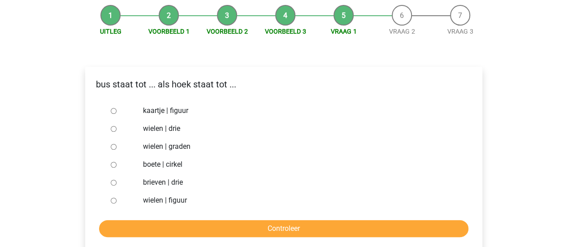
click at [116, 129] on div at bounding box center [122, 129] width 30 height 18
click at [113, 129] on input "wielen | drie" at bounding box center [114, 129] width 6 height 6
radio input "true"
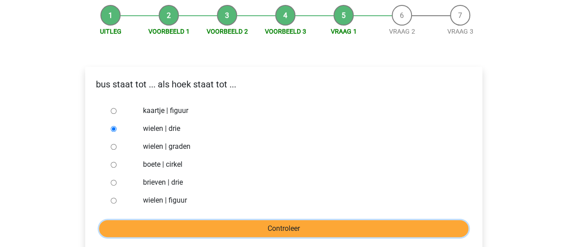
click at [257, 227] on input "Controleer" at bounding box center [283, 228] width 369 height 17
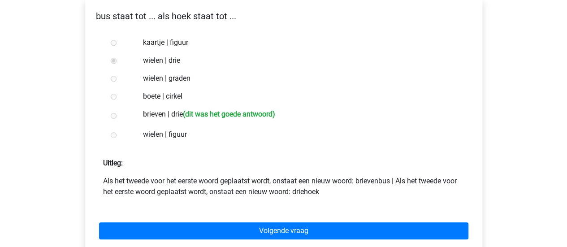
scroll to position [157, 0]
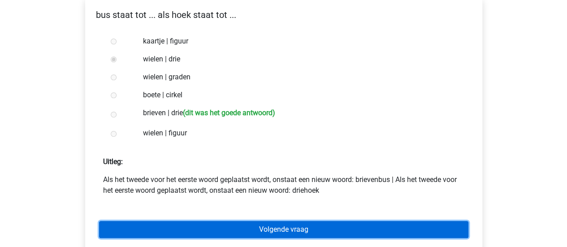
drag, startPoint x: 0, startPoint y: 0, endPoint x: 257, endPoint y: 227, distance: 342.9
click at [257, 227] on link "Volgende vraag" at bounding box center [283, 229] width 369 height 17
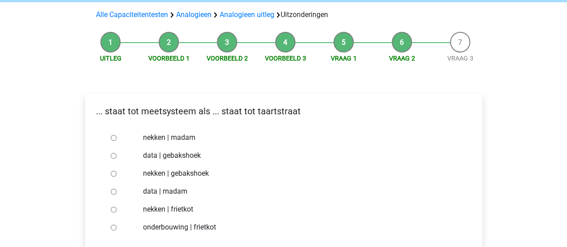
scroll to position [60, 0]
click at [111, 153] on input "data | gebakshoek" at bounding box center [114, 156] width 6 height 6
radio input "true"
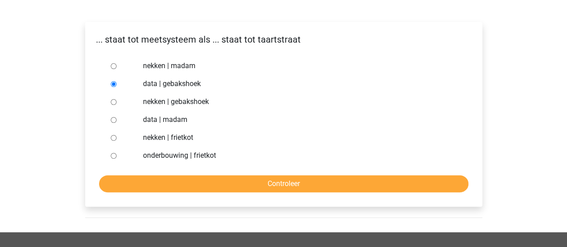
click at [169, 173] on form "nekken | madam data | gebakshoek nekken | gebakshoek data | madam nekken | frie…" at bounding box center [283, 124] width 383 height 135
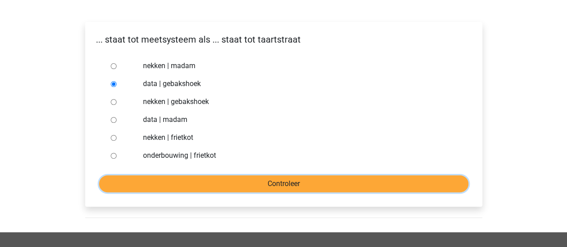
click at [181, 180] on input "Controleer" at bounding box center [283, 183] width 369 height 17
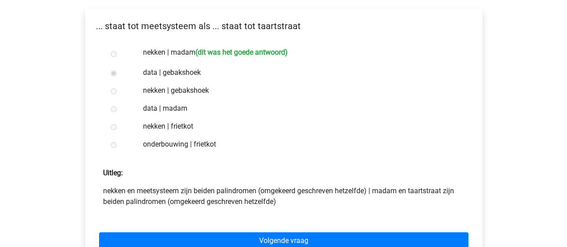
scroll to position [145, 0]
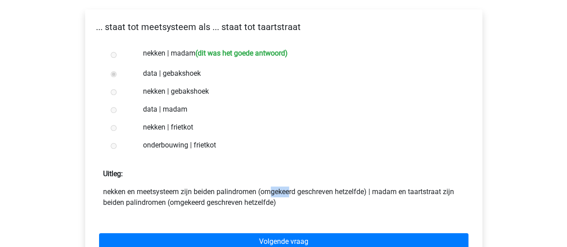
drag, startPoint x: 194, startPoint y: 192, endPoint x: 209, endPoint y: 193, distance: 15.3
click at [209, 193] on p "nekken en meetsysteem zijn beiden palindromen (omgekeerd geschreven hetzelfde) …" at bounding box center [283, 197] width 361 height 22
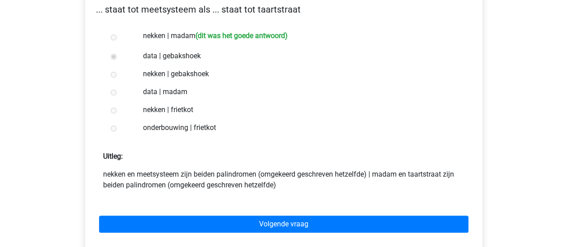
scroll to position [163, 0]
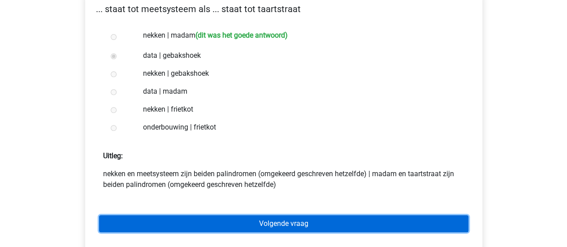
click at [237, 222] on link "Volgende vraag" at bounding box center [283, 223] width 369 height 17
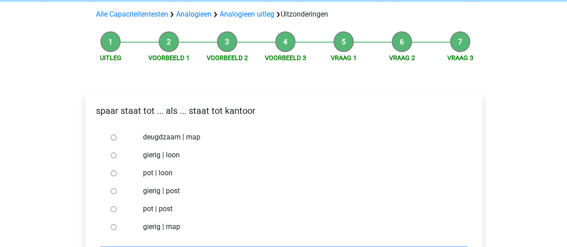
scroll to position [60, 0]
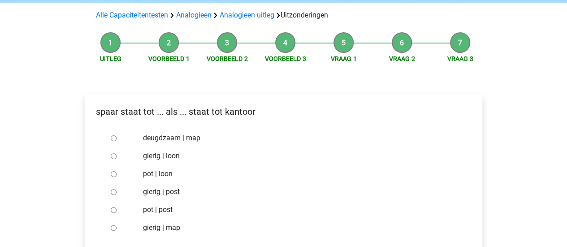
click at [113, 212] on input "pot | post" at bounding box center [114, 210] width 6 height 6
radio input "true"
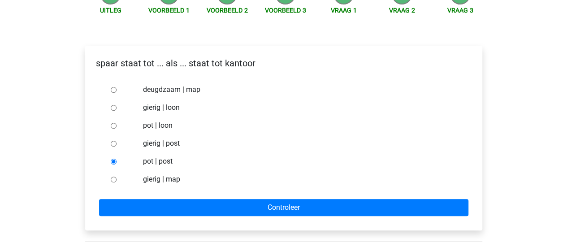
scroll to position [109, 0]
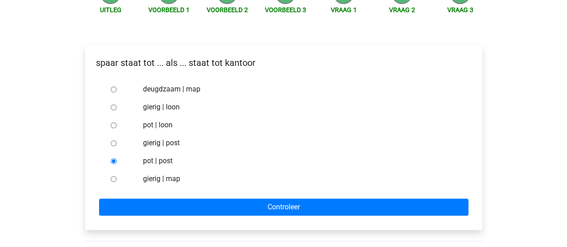
click at [161, 197] on form "deugdzaam | map gierig | loon pot | loon gierig | post pot | post gierig | map …" at bounding box center [283, 147] width 383 height 135
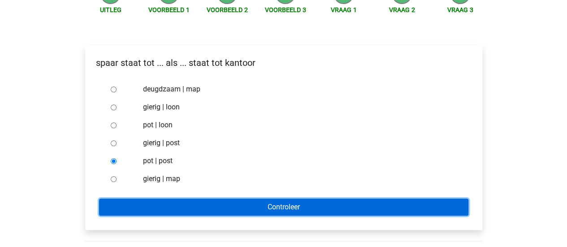
click at [177, 209] on input "Controleer" at bounding box center [283, 207] width 369 height 17
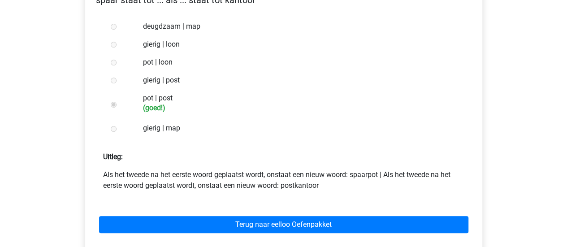
scroll to position [173, 0]
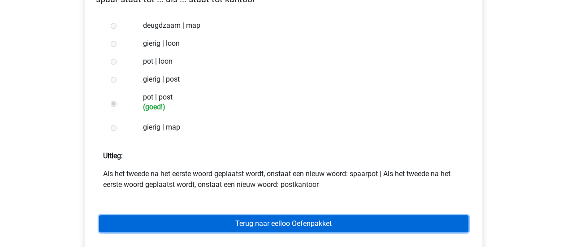
click at [196, 226] on link "Terug naar eelloo Oefenpakket" at bounding box center [283, 223] width 369 height 17
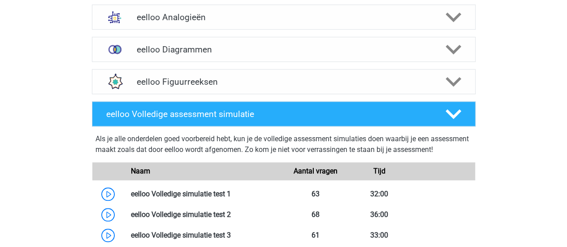
scroll to position [400, 0]
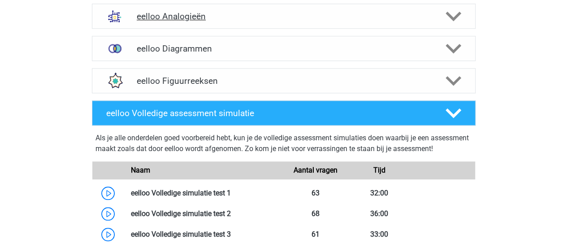
click at [248, 10] on div "eelloo Analogieën" at bounding box center [284, 16] width 384 height 25
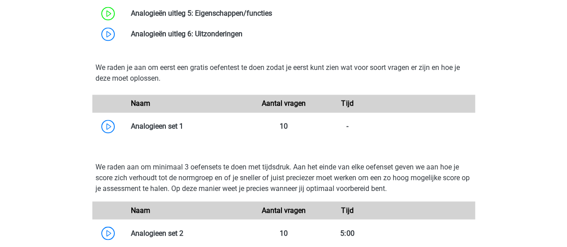
scroll to position [689, 0]
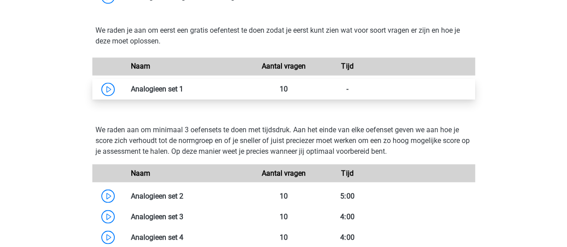
click at [183, 93] on link at bounding box center [183, 89] width 0 height 9
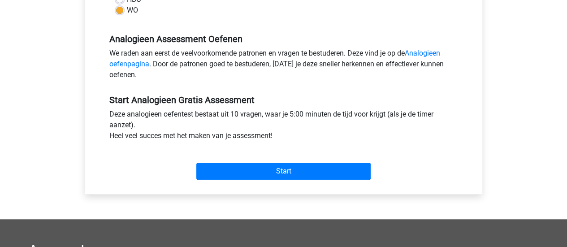
scroll to position [256, 0]
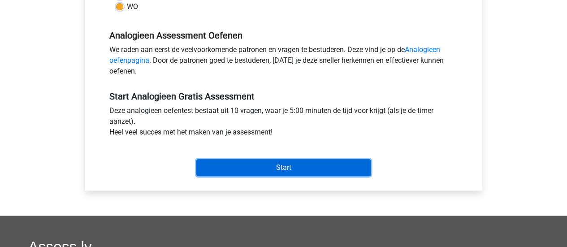
click at [248, 164] on input "Start" at bounding box center [283, 167] width 174 height 17
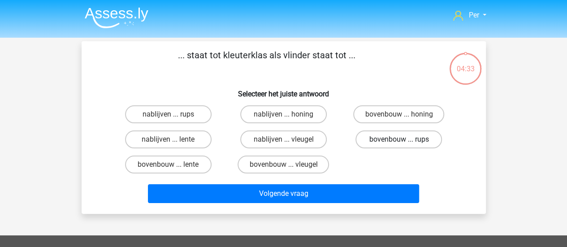
click at [394, 143] on label "bovenbouw ... rups" at bounding box center [398, 139] width 87 height 18
click at [399, 143] on input "bovenbouw ... rups" at bounding box center [402, 142] width 6 height 6
radio input "true"
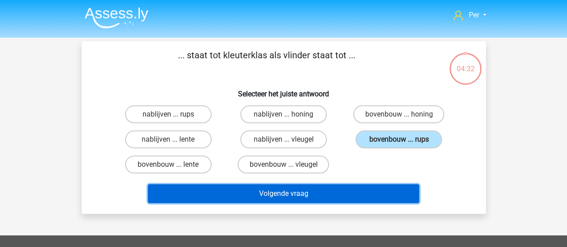
click at [341, 194] on button "Volgende vraag" at bounding box center [283, 193] width 271 height 19
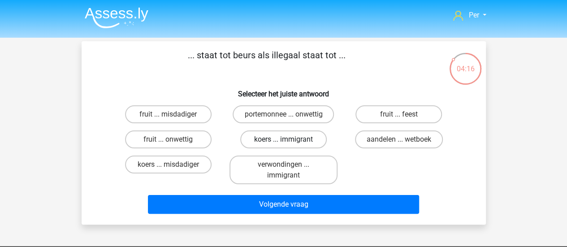
click at [316, 147] on label "koers ... immigrant" at bounding box center [283, 139] width 87 height 18
click at [289, 145] on input "koers ... immigrant" at bounding box center [286, 142] width 6 height 6
radio input "true"
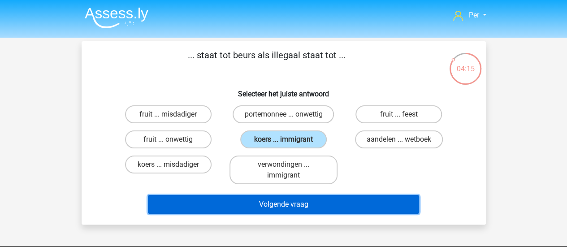
click at [315, 200] on button "Volgende vraag" at bounding box center [283, 204] width 271 height 19
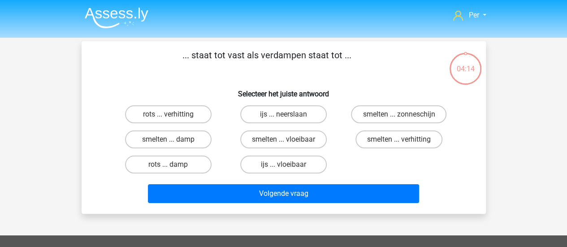
scroll to position [41, 0]
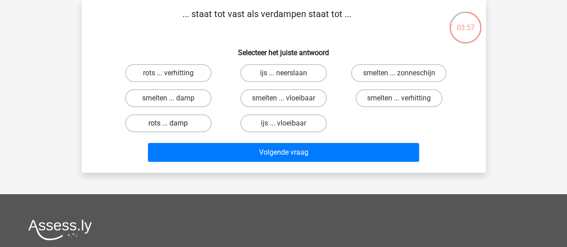
click at [197, 125] on label "rots ... damp" at bounding box center [168, 123] width 87 height 18
click at [174, 125] on input "rots ... damp" at bounding box center [171, 126] width 6 height 6
radio input "true"
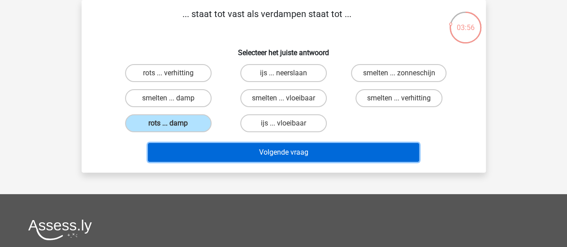
click at [261, 147] on button "Volgende vraag" at bounding box center [283, 152] width 271 height 19
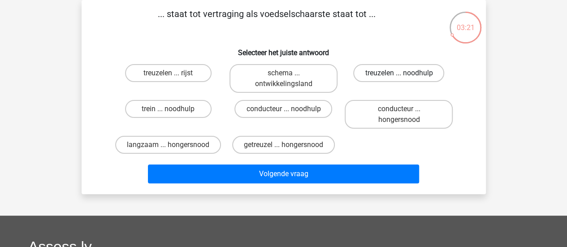
click at [394, 73] on label "treuzelen ... noodhulp" at bounding box center [398, 73] width 91 height 18
click at [399, 73] on input "treuzelen ... noodhulp" at bounding box center [402, 76] width 6 height 6
radio input "true"
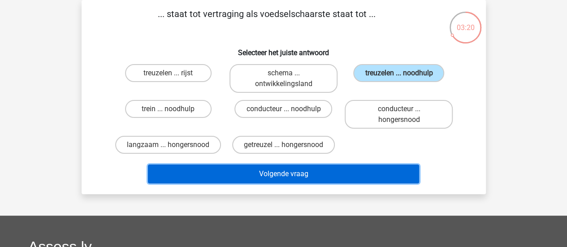
click at [290, 172] on button "Volgende vraag" at bounding box center [283, 173] width 271 height 19
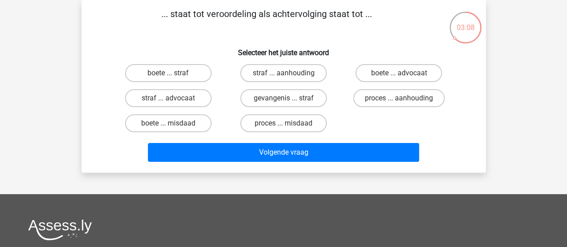
click at [381, 117] on div "boete ... straf straf ... aanhouding boete ... advocaat straf ... advocaat geva…" at bounding box center [284, 98] width 346 height 75
click at [408, 97] on label "proces ... aanhouding" at bounding box center [398, 98] width 91 height 18
click at [405, 98] on input "proces ... aanhouding" at bounding box center [402, 101] width 6 height 6
radio input "true"
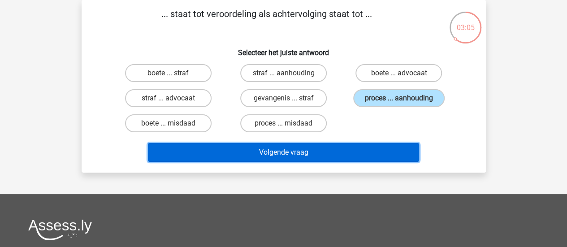
click at [360, 148] on button "Volgende vraag" at bounding box center [283, 152] width 271 height 19
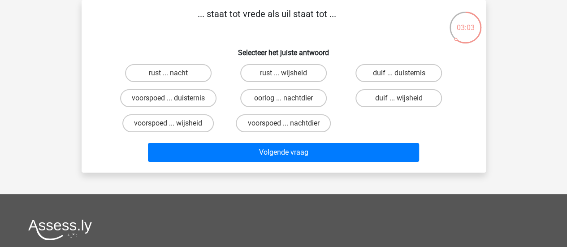
click at [478, 134] on div "... staat tot vrede als uil staat tot ... Selecteer het juiste antwoord rust ..…" at bounding box center [283, 86] width 397 height 158
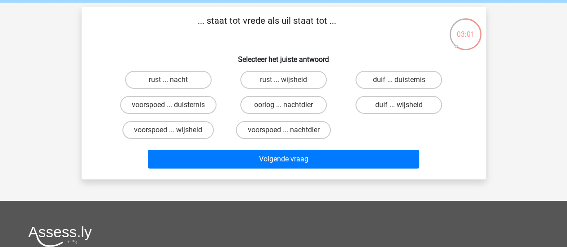
scroll to position [31, 0]
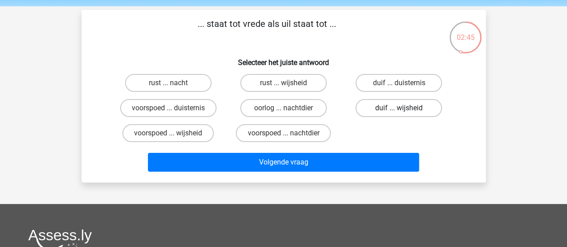
click at [383, 112] on label "duif ... wijsheid" at bounding box center [398, 108] width 87 height 18
click at [399, 112] on input "duif ... wijsheid" at bounding box center [402, 111] width 6 height 6
radio input "true"
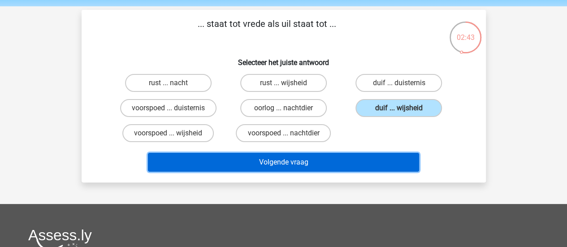
click at [355, 160] on button "Volgende vraag" at bounding box center [283, 162] width 271 height 19
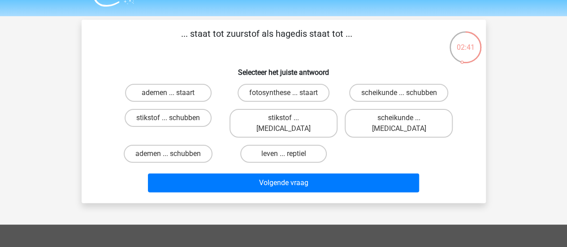
scroll to position [20, 0]
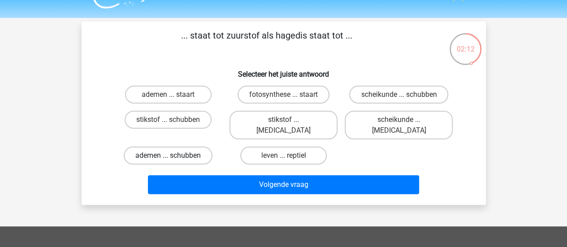
click at [200, 147] on label "ademen ... schubben" at bounding box center [168, 156] width 89 height 18
click at [174, 156] on input "ademen ... schubben" at bounding box center [171, 159] width 6 height 6
radio input "true"
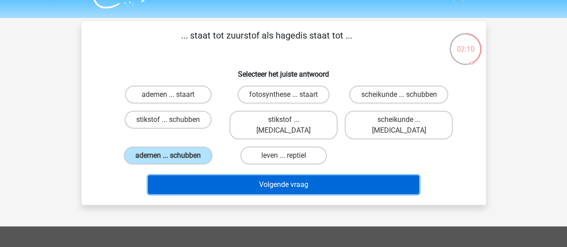
click at [256, 175] on button "Volgende vraag" at bounding box center [283, 184] width 271 height 19
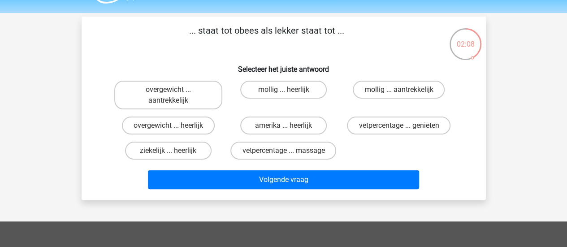
scroll to position [22, 0]
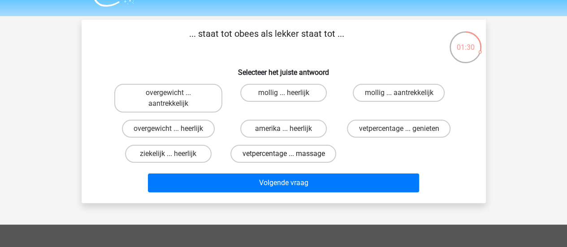
click at [314, 154] on label "vetpercentage ... massage" at bounding box center [283, 154] width 106 height 18
click at [289, 154] on input "vetpercentage ... massage" at bounding box center [286, 157] width 6 height 6
radio input "true"
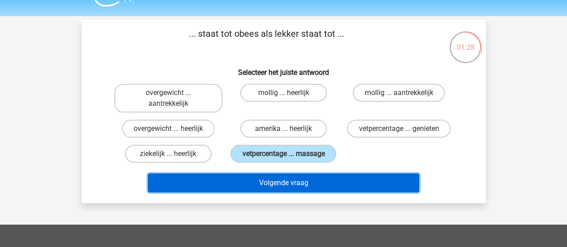
click at [290, 189] on button "Volgende vraag" at bounding box center [283, 182] width 271 height 19
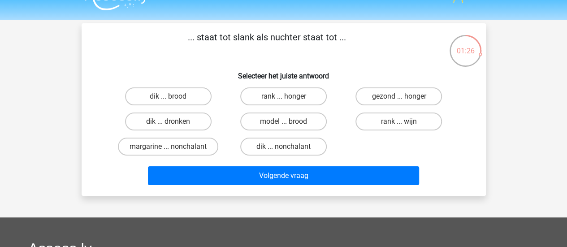
scroll to position [17, 0]
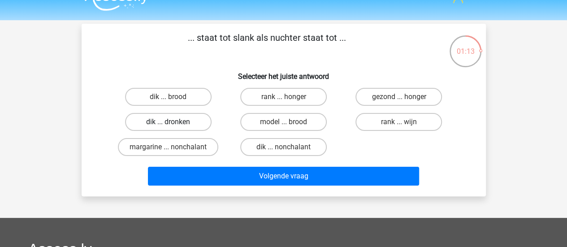
click at [185, 121] on label "dik ... dronken" at bounding box center [168, 122] width 87 height 18
click at [174, 122] on input "dik ... dronken" at bounding box center [171, 125] width 6 height 6
radio input "true"
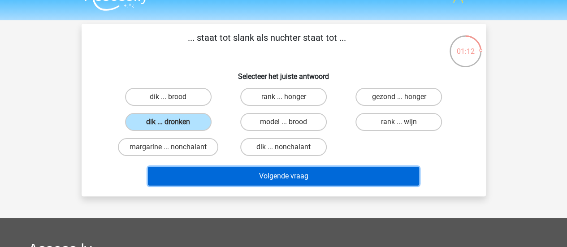
click at [265, 173] on button "Volgende vraag" at bounding box center [283, 176] width 271 height 19
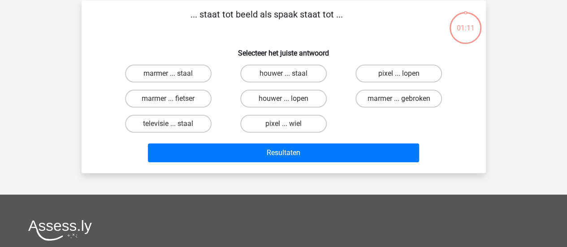
scroll to position [41, 0]
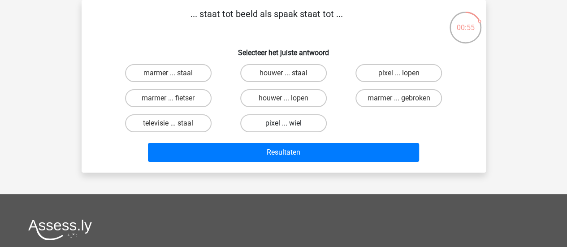
click at [292, 123] on label "pixel ... wiel" at bounding box center [283, 123] width 87 height 18
click at [289, 123] on input "pixel ... wiel" at bounding box center [286, 126] width 6 height 6
radio input "true"
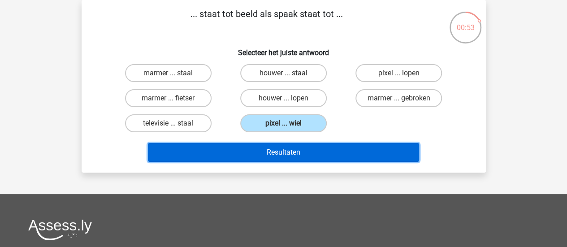
click at [299, 147] on button "Resultaten" at bounding box center [283, 152] width 271 height 19
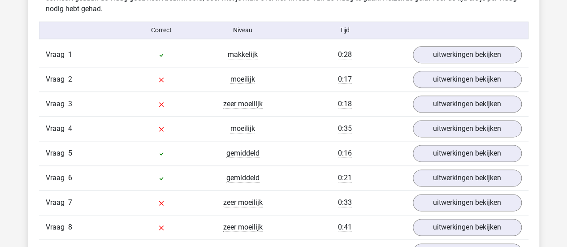
scroll to position [547, 0]
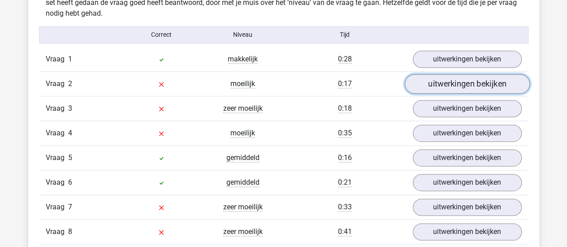
click at [451, 81] on link "uitwerkingen bekijken" at bounding box center [466, 84] width 125 height 20
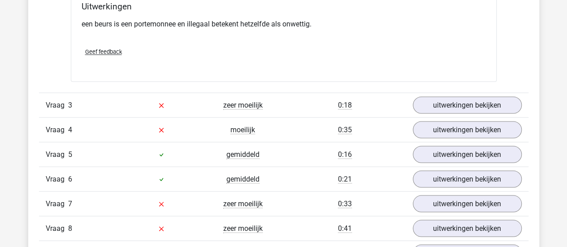
scroll to position [775, 0]
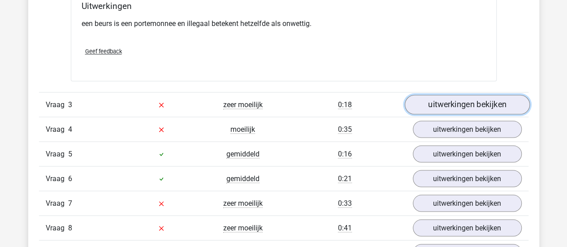
click at [442, 95] on link "uitwerkingen bekijken" at bounding box center [466, 105] width 125 height 20
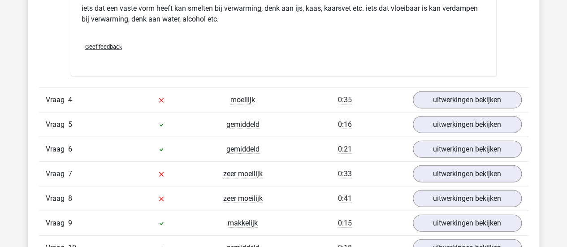
scroll to position [1104, 0]
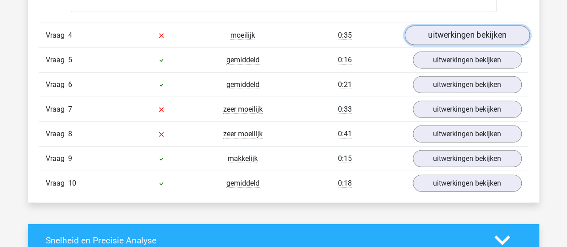
click at [457, 34] on link "uitwerkingen bekijken" at bounding box center [466, 36] width 125 height 20
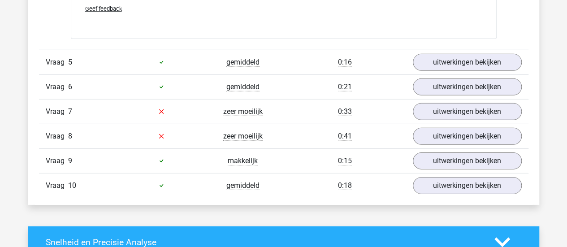
scroll to position [1348, 0]
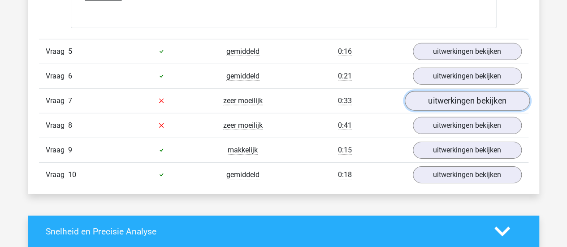
click at [453, 92] on link "uitwerkingen bekijken" at bounding box center [466, 101] width 125 height 20
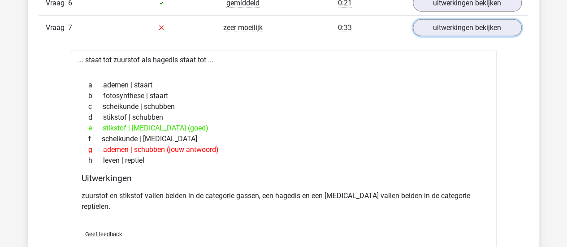
scroll to position [1421, 0]
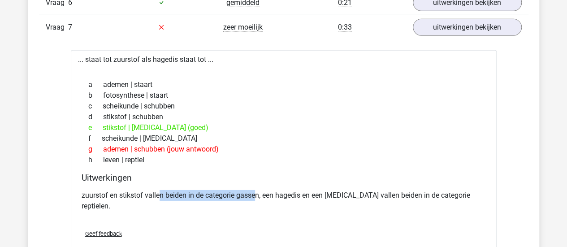
drag, startPoint x: 160, startPoint y: 192, endPoint x: 258, endPoint y: 187, distance: 97.8
click at [258, 190] on p "zuurstof en stikstof vallen beiden in de categorie gassen, een hagedis en een k…" at bounding box center [284, 201] width 404 height 22
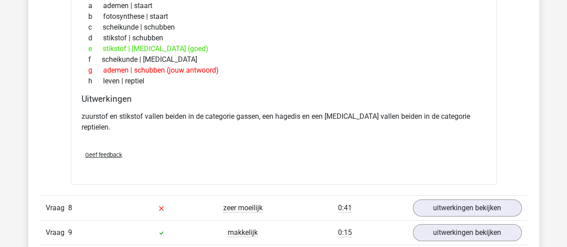
scroll to position [1591, 0]
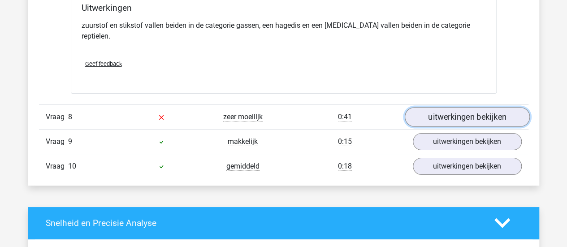
click at [443, 107] on link "uitwerkingen bekijken" at bounding box center [466, 117] width 125 height 20
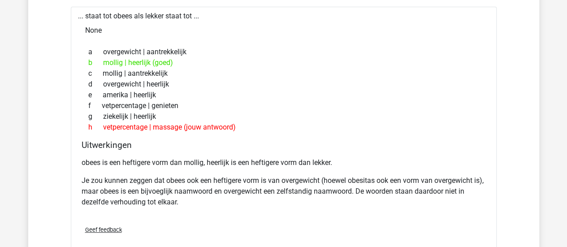
scroll to position [1725, 0]
drag, startPoint x: 122, startPoint y: 148, endPoint x: 183, endPoint y: 149, distance: 60.5
click at [183, 157] on p "obees is een heftigere vorm dan mollig, heerlijk is een heftigere vorm dan lekk…" at bounding box center [284, 162] width 404 height 11
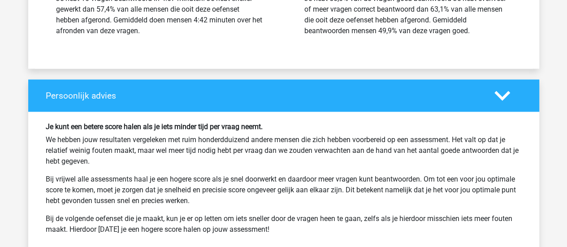
scroll to position [2294, 0]
